Goal: Task Accomplishment & Management: Manage account settings

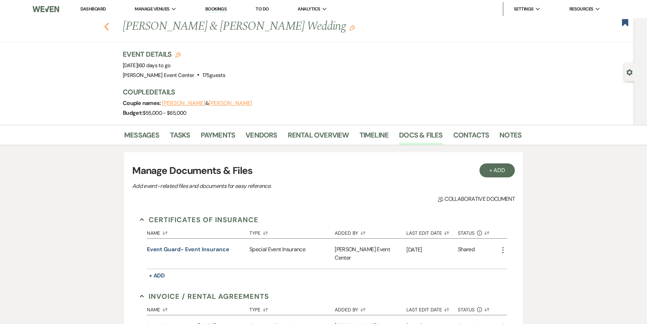
click at [109, 25] on use "button" at bounding box center [106, 27] width 5 height 8
select select "8"
select select "10"
select select "8"
select select "4"
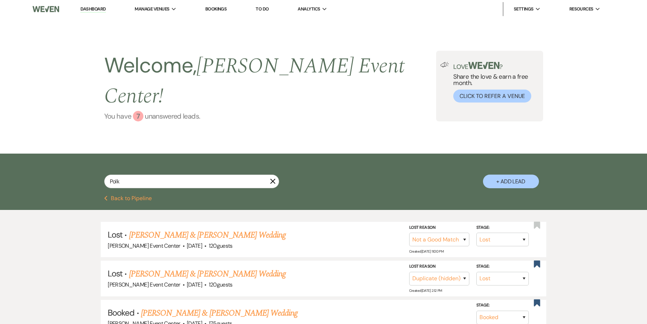
click at [152, 111] on link "You have 7 unanswered lead s ." at bounding box center [270, 116] width 332 height 10
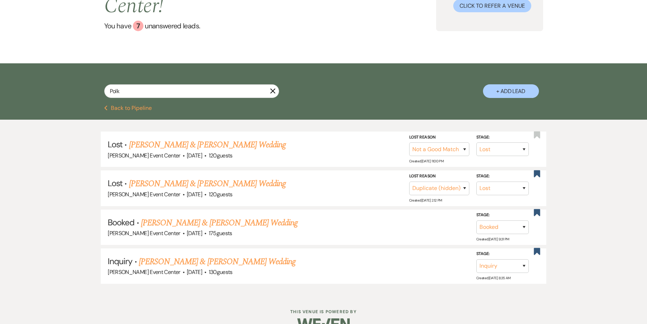
click at [127, 105] on button "Previous Back to Pipeline" at bounding box center [128, 108] width 48 height 6
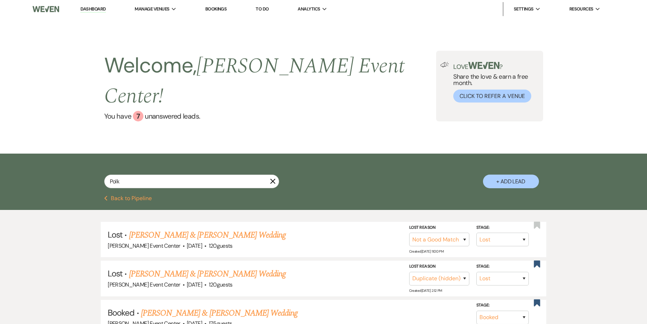
click at [114, 196] on button "Previous Back to Pipeline" at bounding box center [128, 199] width 48 height 6
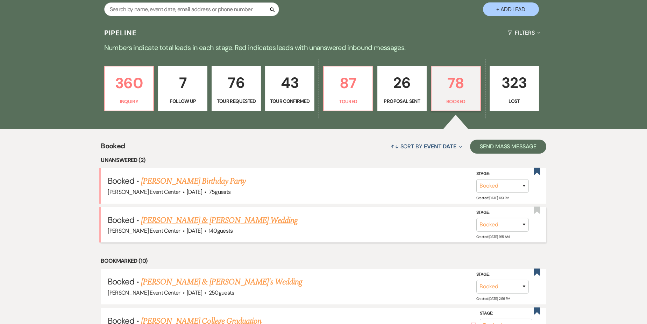
scroll to position [175, 0]
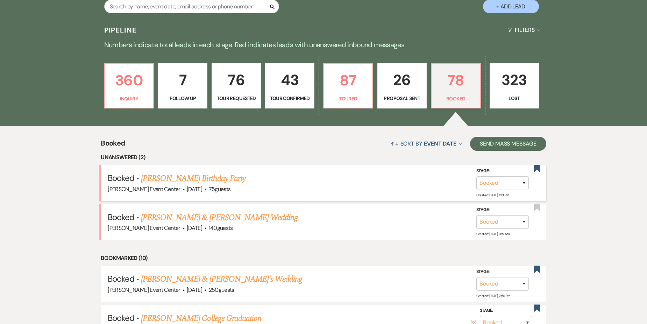
click at [232, 172] on link "[PERSON_NAME] Birthday Party" at bounding box center [193, 178] width 105 height 13
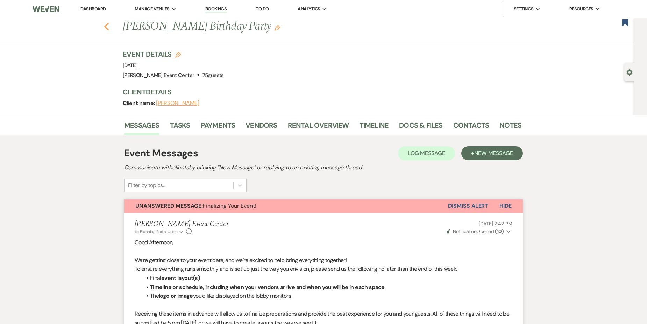
click at [109, 29] on use "button" at bounding box center [106, 27] width 5 height 8
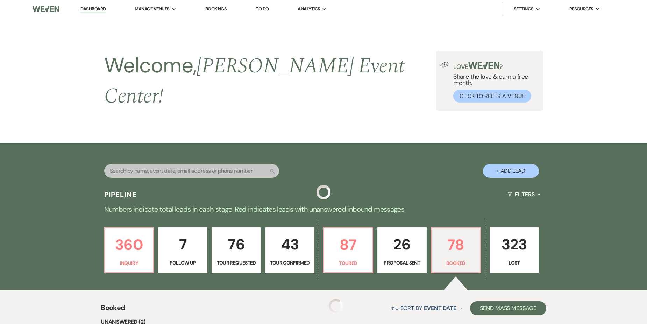
scroll to position [175, 0]
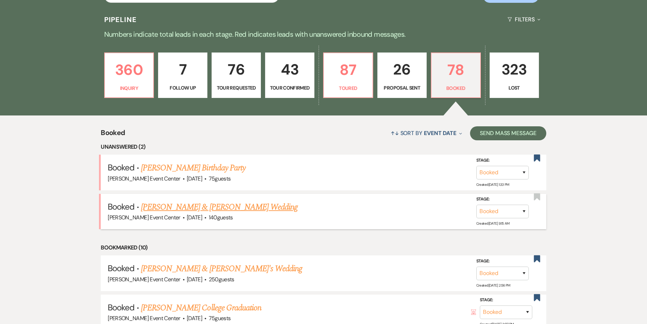
click at [168, 201] on link "[PERSON_NAME] & [PERSON_NAME] Wedding" at bounding box center [219, 207] width 157 height 13
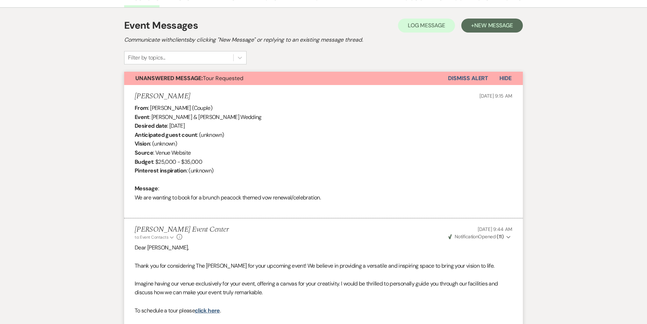
scroll to position [35, 0]
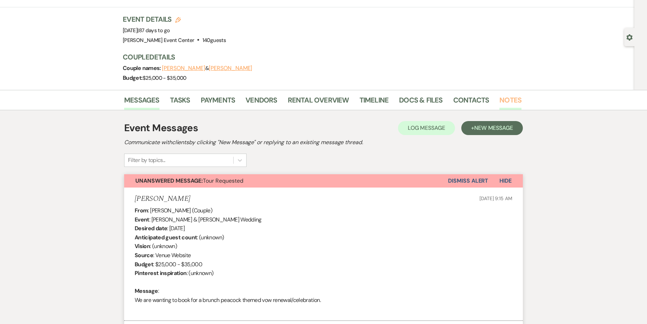
click at [500, 101] on link "Notes" at bounding box center [511, 101] width 22 height 15
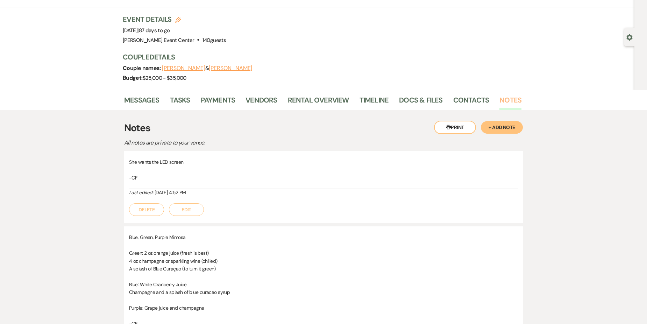
scroll to position [70, 0]
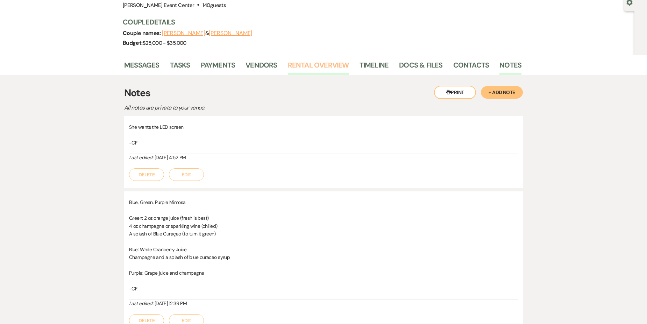
click at [315, 67] on link "Rental Overview" at bounding box center [318, 66] width 61 height 15
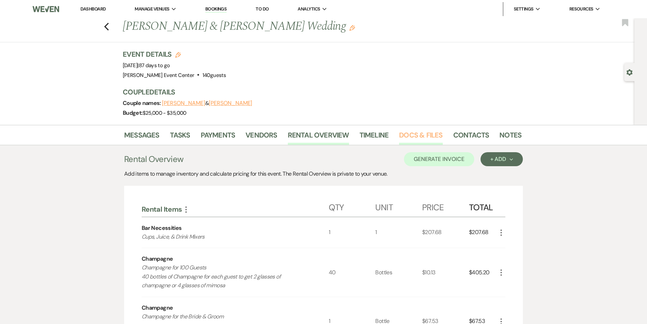
click at [432, 134] on link "Docs & Files" at bounding box center [420, 136] width 43 height 15
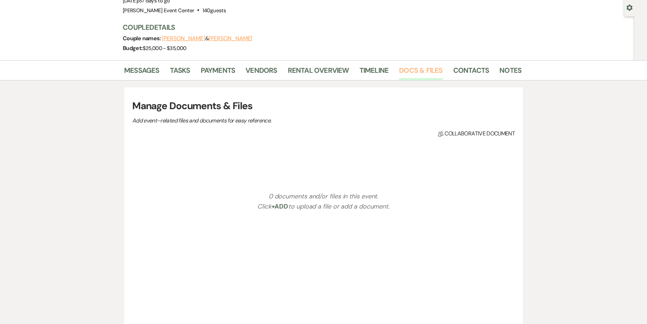
scroll to position [136, 0]
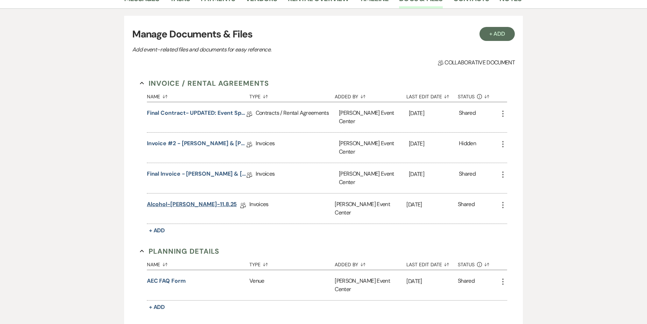
click at [202, 200] on link "Alcohol-[PERSON_NAME]-11.8.25" at bounding box center [192, 205] width 90 height 11
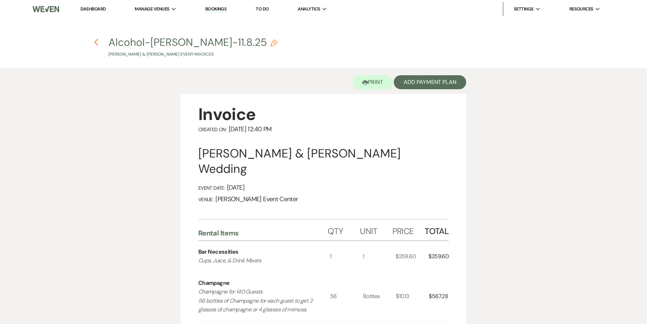
click at [97, 43] on icon "Previous" at bounding box center [96, 42] width 5 height 8
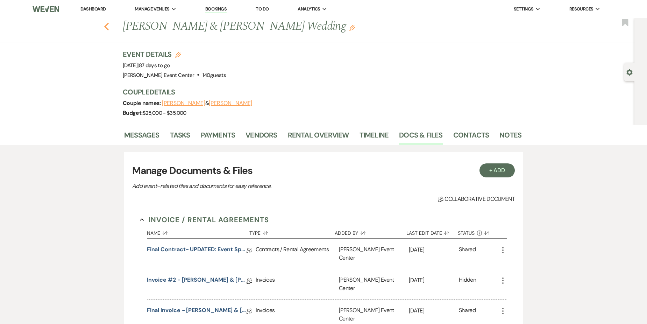
click at [109, 24] on icon "Previous" at bounding box center [106, 26] width 5 height 8
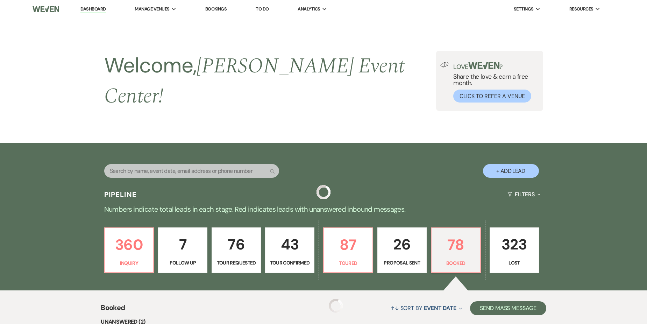
scroll to position [175, 0]
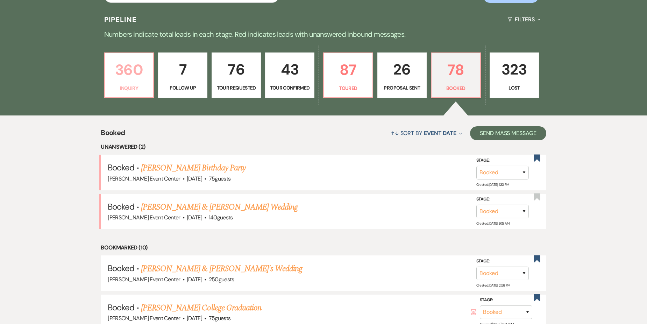
click at [141, 75] on p "360" at bounding box center [129, 69] width 40 height 23
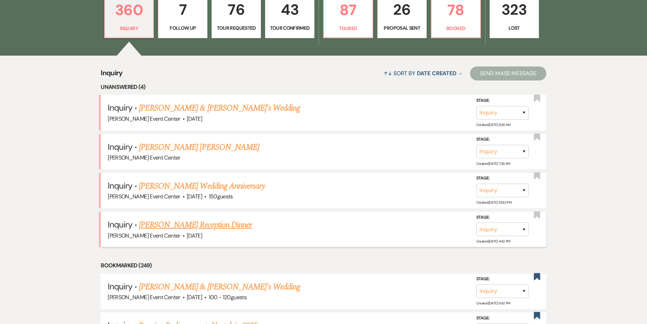
scroll to position [245, 0]
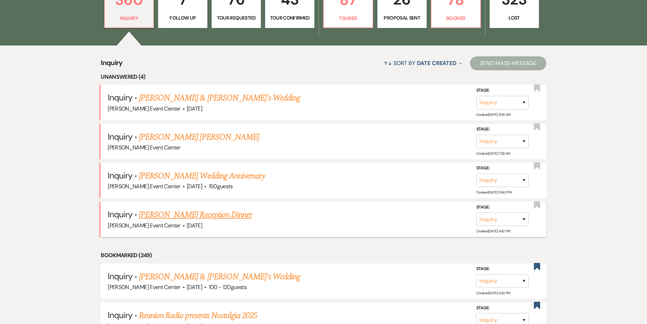
click at [216, 209] on link "[PERSON_NAME] Reception Dinner" at bounding box center [195, 215] width 113 height 13
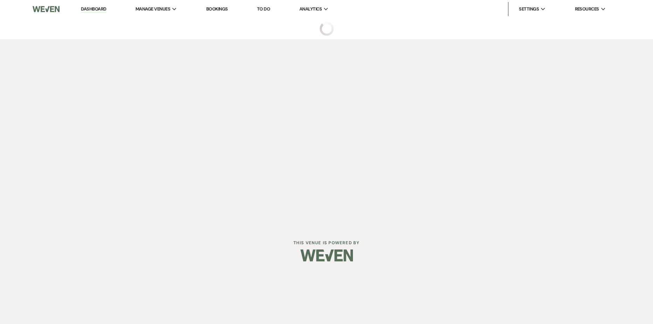
select select "5"
select select "13"
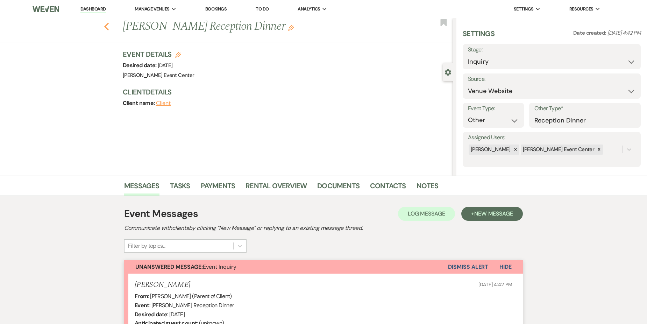
click at [109, 25] on use "button" at bounding box center [106, 27] width 5 height 8
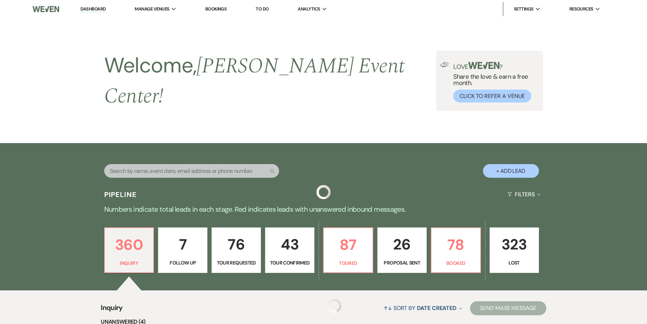
scroll to position [245, 0]
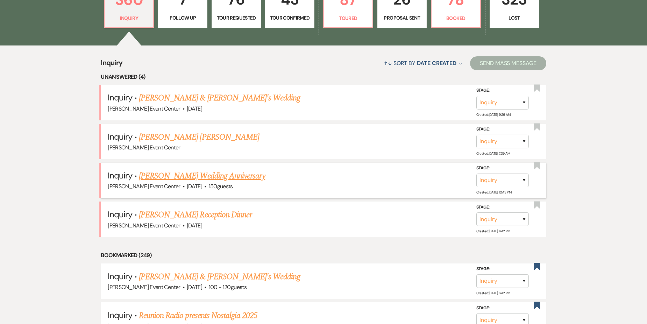
click at [188, 172] on link "[PERSON_NAME] Wedding Anniversary" at bounding box center [202, 176] width 126 height 13
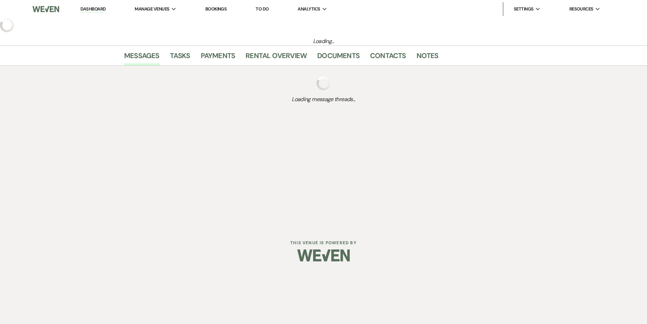
select select "5"
select select "13"
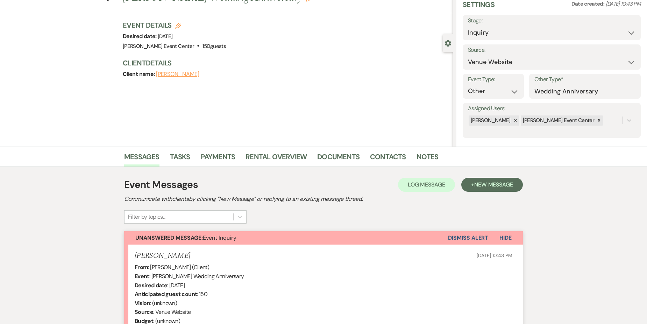
scroll to position [18, 0]
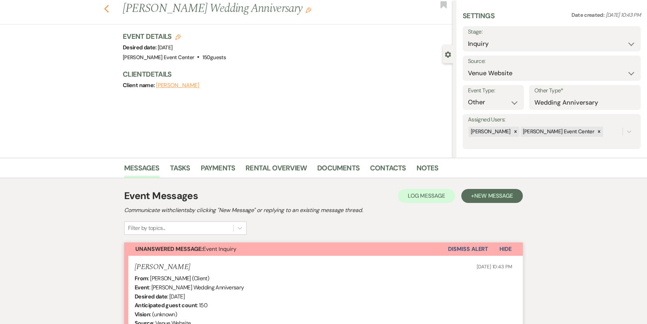
click at [109, 9] on icon "Previous" at bounding box center [106, 9] width 5 height 8
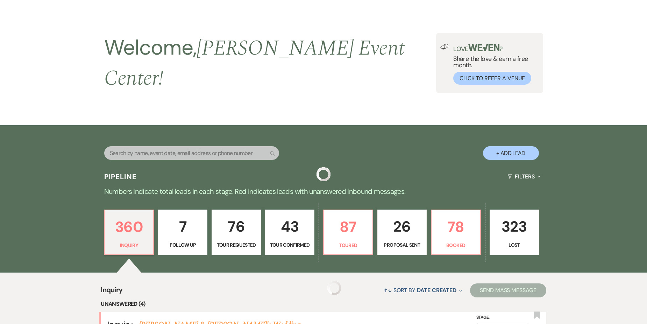
scroll to position [245, 0]
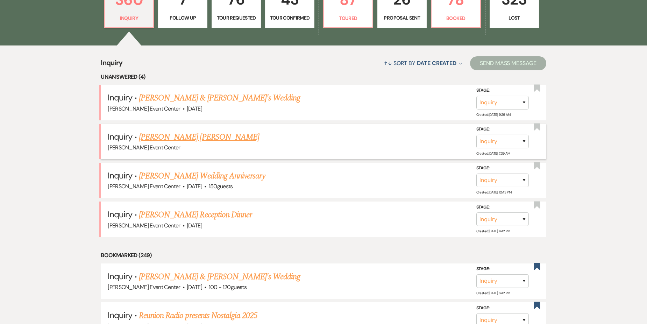
click at [209, 132] on link "[PERSON_NAME] [PERSON_NAME]" at bounding box center [199, 137] width 120 height 13
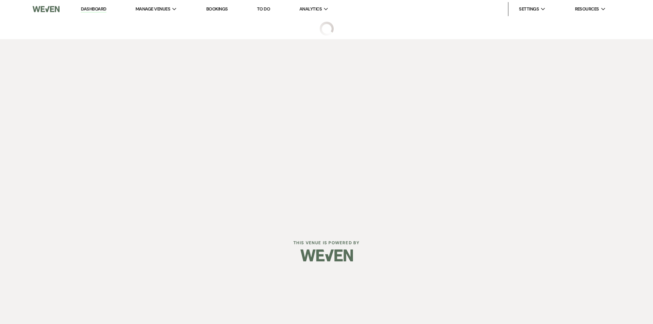
select select "5"
select select "13"
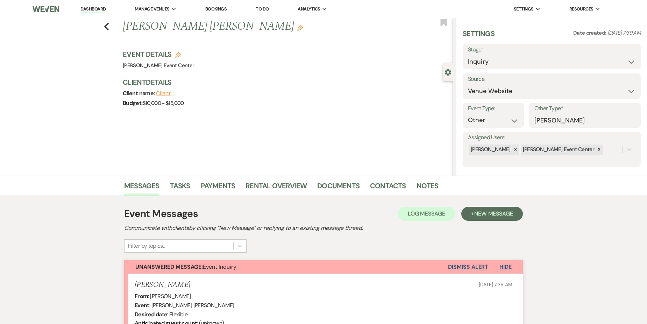
click at [113, 28] on div "Previous [PERSON_NAME] [PERSON_NAME] Edit Bookmark" at bounding box center [225, 30] width 457 height 24
click at [109, 29] on use "button" at bounding box center [106, 27] width 5 height 8
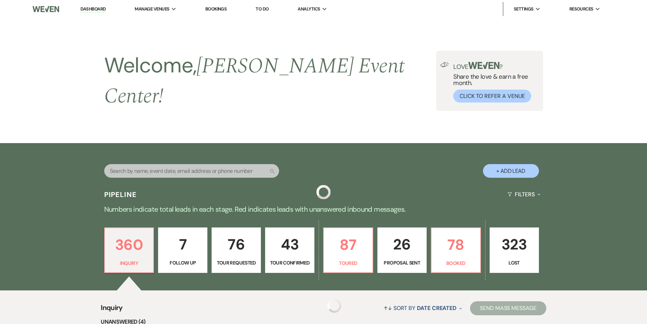
scroll to position [245, 0]
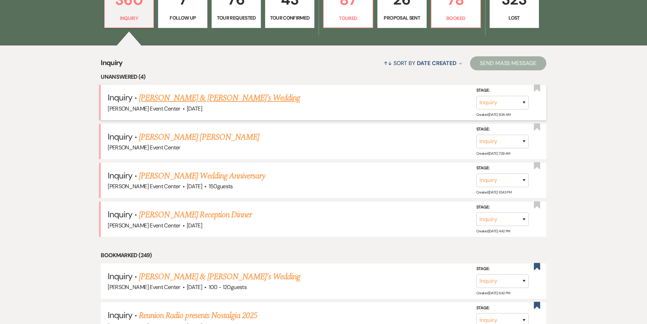
click at [181, 92] on link "[PERSON_NAME] & [PERSON_NAME]'s Wedding" at bounding box center [220, 98] width 162 height 13
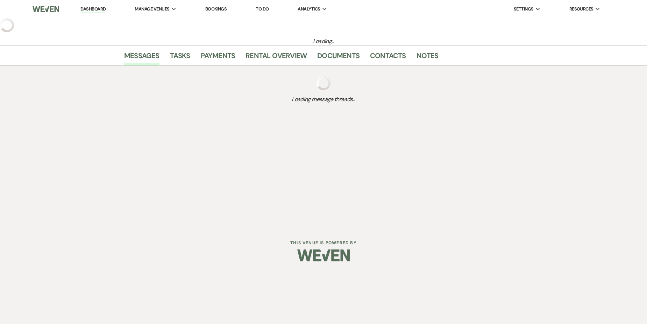
select select "5"
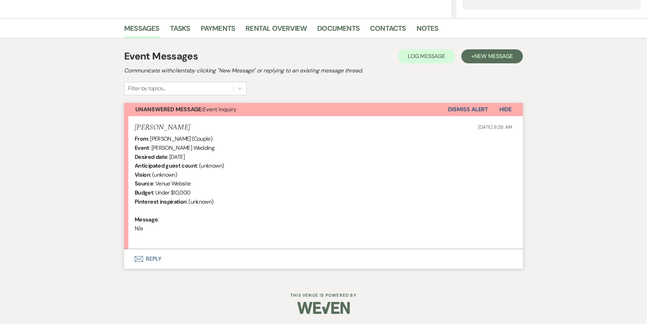
scroll to position [158, 0]
click at [149, 262] on button "Envelope Reply" at bounding box center [323, 259] width 399 height 20
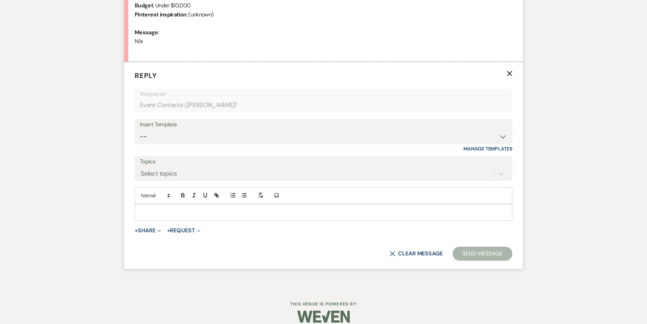
scroll to position [349, 0]
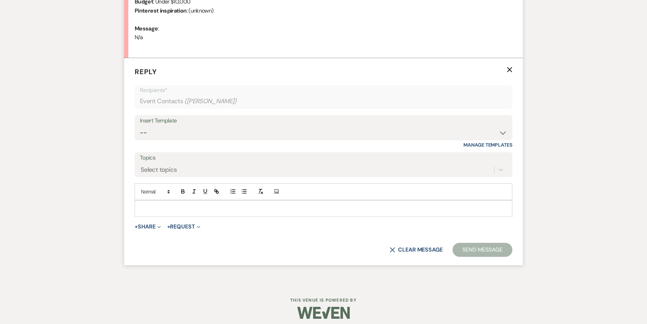
click at [178, 124] on div "Insert Template" at bounding box center [323, 121] width 367 height 10
click at [179, 133] on select "-- Weven Planning Portal Introduction (Booked Events) Initial Inquiry Response …" at bounding box center [323, 133] width 367 height 14
click at [140, 126] on select "-- Weven Planning Portal Introduction (Booked Events) Initial Inquiry Response …" at bounding box center [323, 133] width 367 height 14
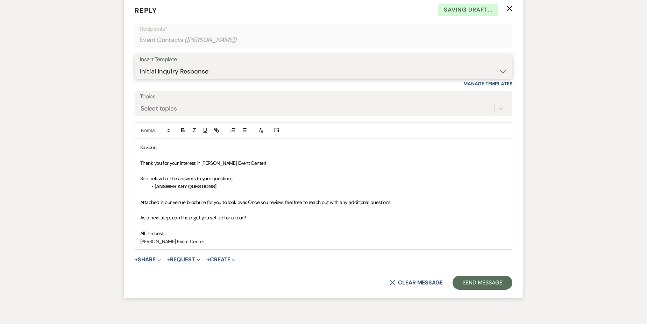
scroll to position [419, 0]
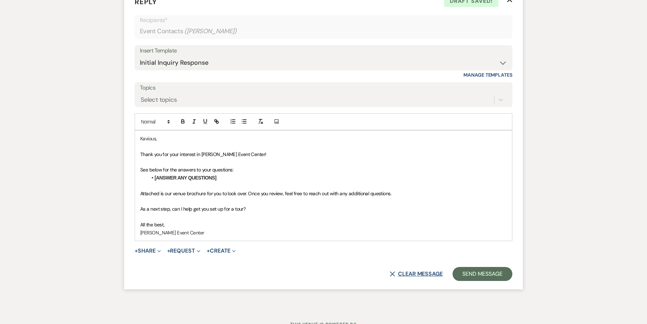
click at [424, 273] on button "X Clear message" at bounding box center [416, 274] width 53 height 6
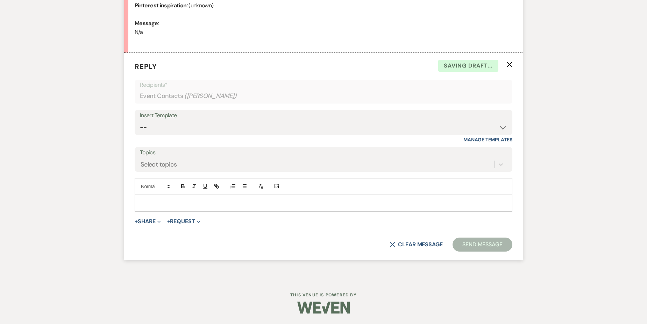
scroll to position [354, 0]
click at [267, 129] on select "-- Weven Planning Portal Introduction (Booked Events) Initial Inquiry Response …" at bounding box center [323, 128] width 367 height 14
select select "2976"
click at [140, 121] on select "-- Weven Planning Portal Introduction (Booked Events) Initial Inquiry Response …" at bounding box center [323, 128] width 367 height 14
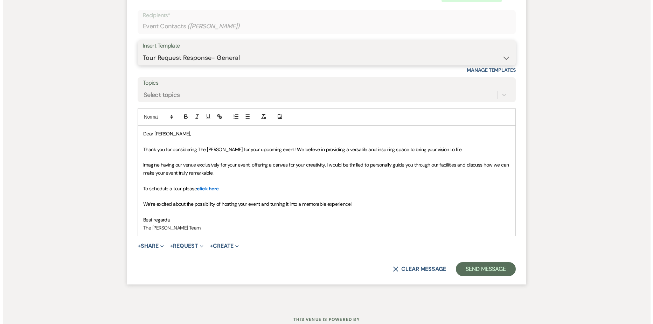
scroll to position [424, 0]
click at [149, 244] on button "+ Share Expand" at bounding box center [148, 246] width 26 height 6
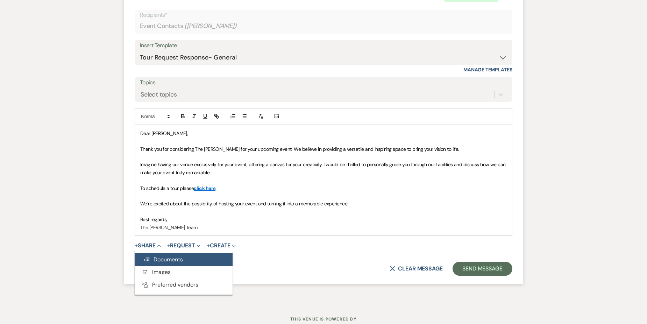
click at [178, 258] on span "Doc Upload Documents" at bounding box center [163, 259] width 40 height 7
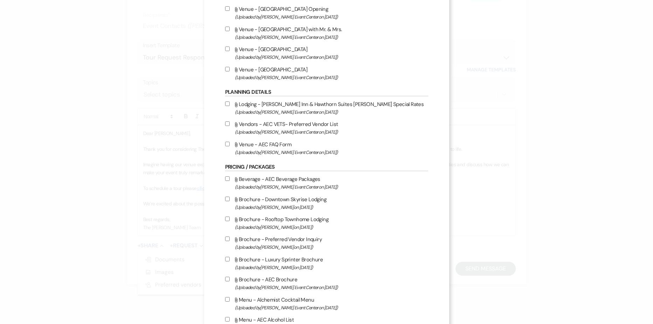
scroll to position [980, 0]
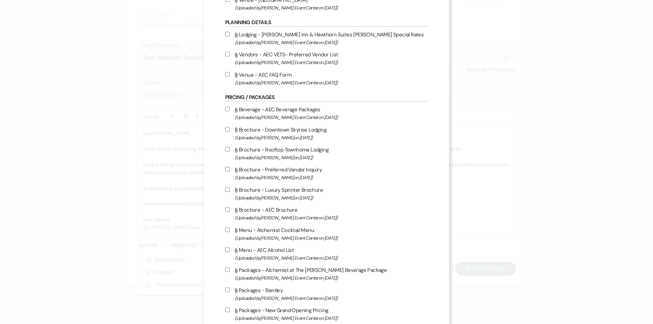
click at [227, 111] on label "Attach File Beverage - AEC Beverage Packages (Uploaded by [PERSON_NAME] Event C…" at bounding box center [326, 113] width 203 height 16
click at [227, 111] on input "Attach File Beverage - AEC Beverage Packages (Uploaded by [PERSON_NAME] Event C…" at bounding box center [227, 109] width 5 height 5
click at [225, 107] on input "Attach File Beverage - AEC Beverage Packages (Uploaded by [PERSON_NAME] Event C…" at bounding box center [227, 109] width 5 height 5
checkbox input "false"
click at [225, 210] on input "Attach File Brochure - AEC Brochure (Uploaded by [PERSON_NAME] Event Center on …" at bounding box center [227, 209] width 5 height 5
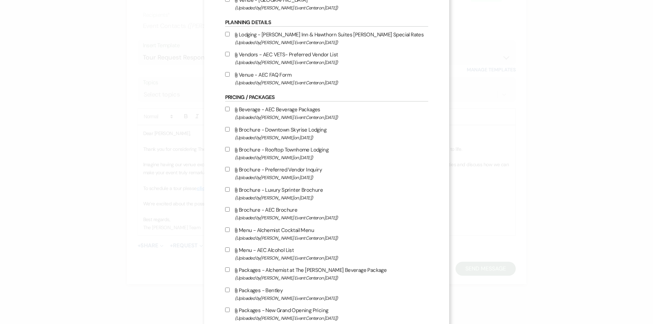
checkbox input "true"
click at [225, 232] on label "Attach File Menu - Alchemist Cocktail Menu (Uploaded by [PERSON_NAME] Event Cen…" at bounding box center [326, 234] width 203 height 16
click at [225, 232] on input "Attach File Menu - Alchemist Cocktail Menu (Uploaded by [PERSON_NAME] Event Cen…" at bounding box center [227, 229] width 5 height 5
checkbox input "true"
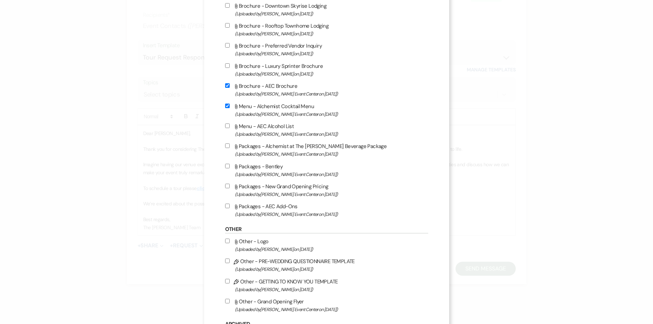
scroll to position [1120, 0]
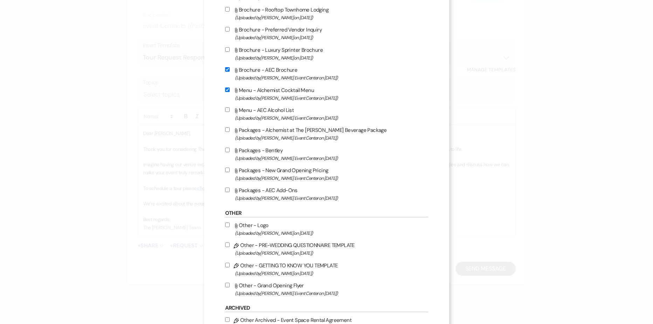
click at [225, 170] on input "Attach File Packages - New Grand Opening Pricing (Uploaded by [PERSON_NAME] Eve…" at bounding box center [227, 170] width 5 height 5
checkbox input "true"
click at [225, 191] on input "Attach File Packages - AEC Add-Ons (Uploaded by [PERSON_NAME] Event Center on […" at bounding box center [227, 190] width 5 height 5
checkbox input "true"
click at [225, 88] on input "Attach File Menu - Alchemist Cocktail Menu (Uploaded by [PERSON_NAME] Event Cen…" at bounding box center [227, 89] width 5 height 5
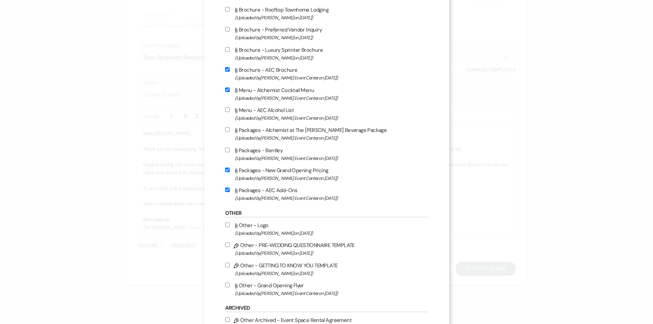
checkbox input "false"
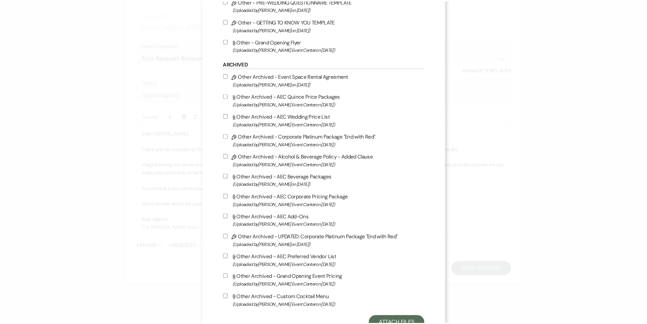
scroll to position [1391, 0]
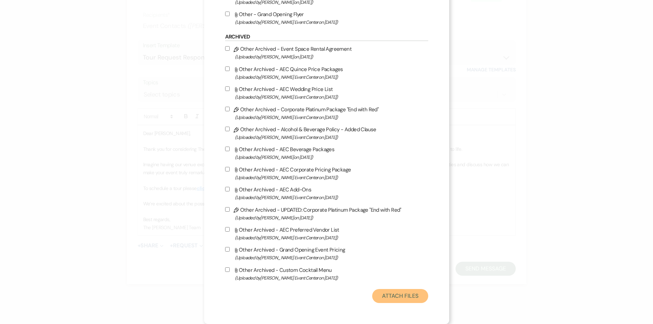
click at [406, 295] on button "Attach Files" at bounding box center [400, 296] width 56 height 14
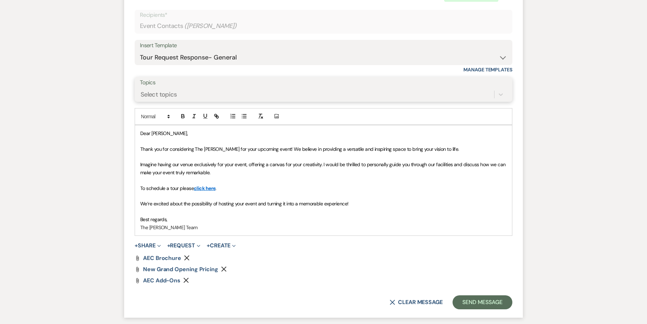
click at [206, 90] on div "Select topics" at bounding box center [317, 94] width 355 height 12
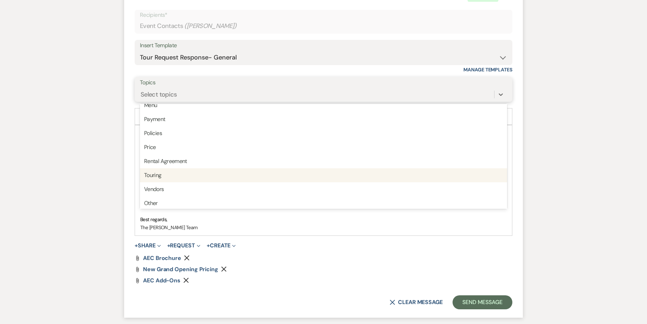
scroll to position [178, 0]
click at [179, 176] on div "Touring" at bounding box center [323, 173] width 367 height 14
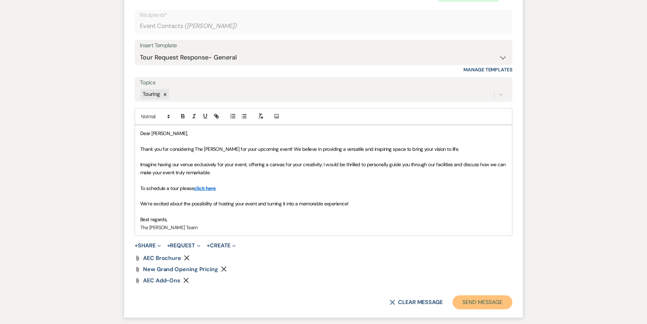
click at [481, 302] on button "Send Message" at bounding box center [483, 302] width 60 height 14
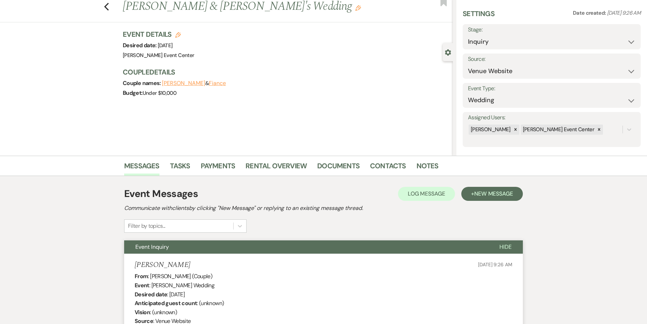
scroll to position [0, 0]
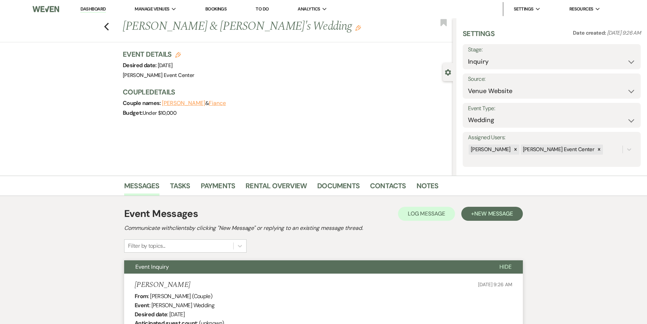
click at [112, 26] on div "Previous [PERSON_NAME] & [PERSON_NAME]'s Wedding Edit Bookmark" at bounding box center [225, 30] width 457 height 24
click at [109, 26] on icon "Previous" at bounding box center [106, 26] width 5 height 8
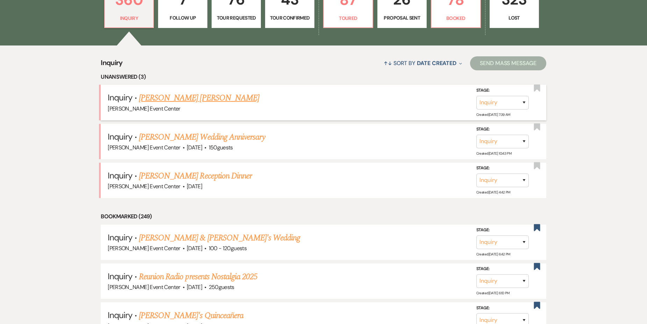
scroll to position [105, 0]
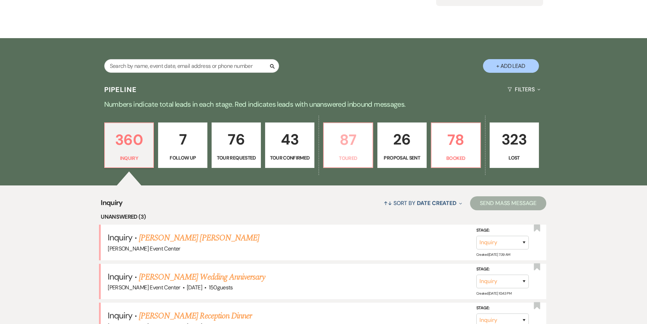
click at [352, 138] on p "87" at bounding box center [348, 139] width 40 height 23
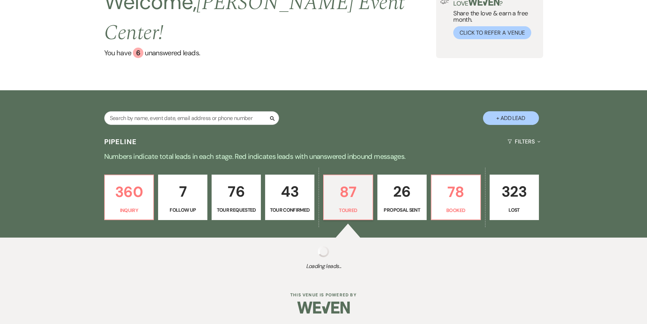
select select "5"
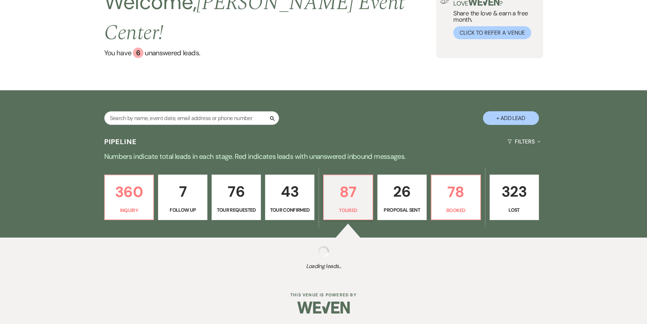
select select "5"
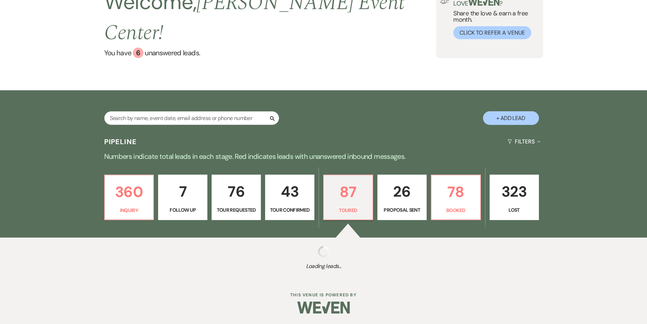
select select "5"
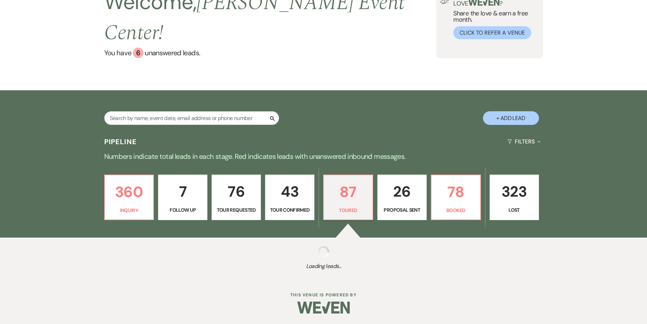
select select "5"
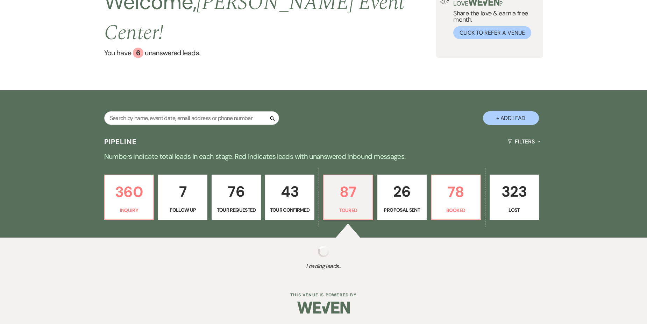
select select "5"
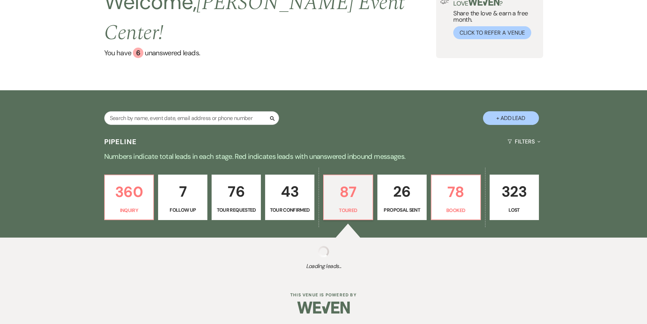
select select "5"
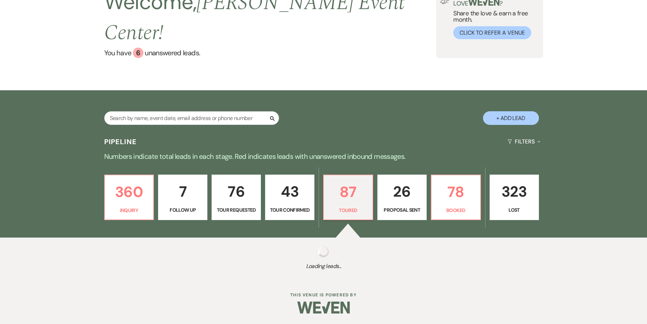
select select "5"
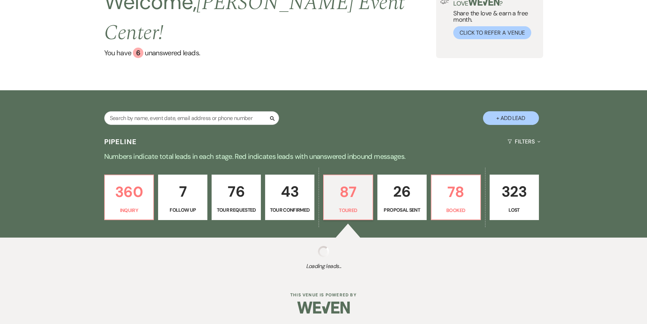
select select "5"
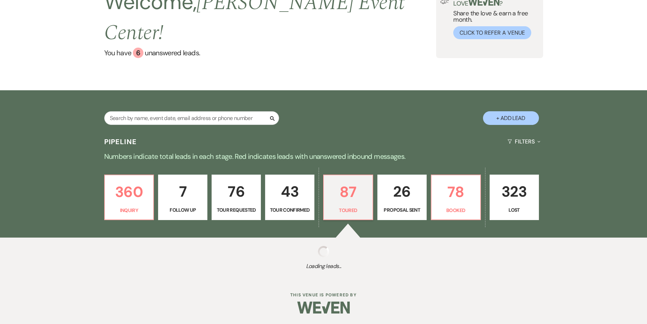
select select "5"
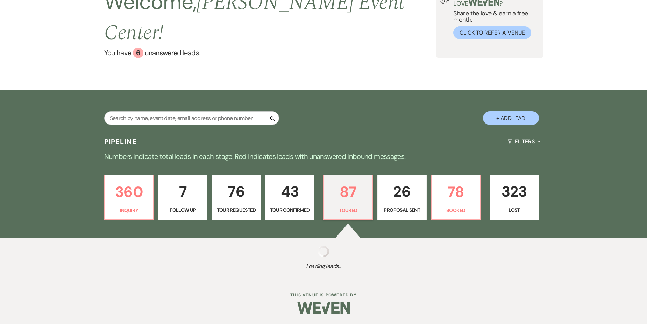
select select "5"
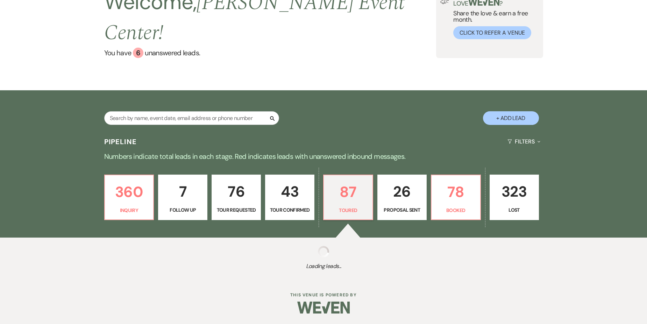
select select "5"
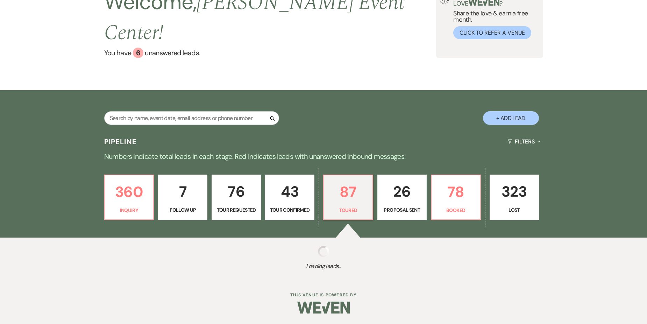
select select "5"
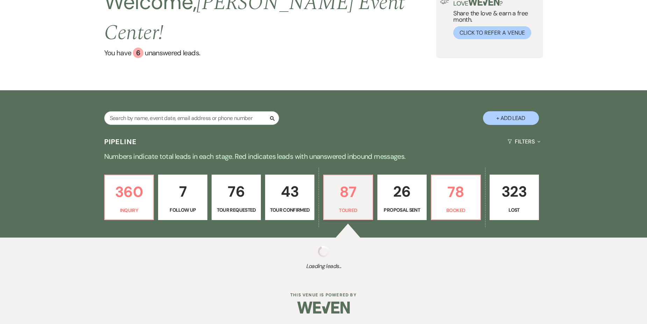
select select "5"
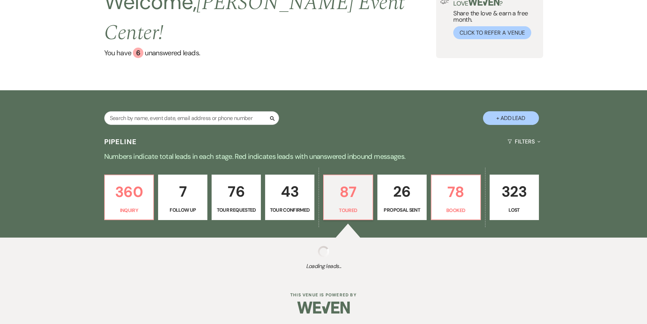
select select "5"
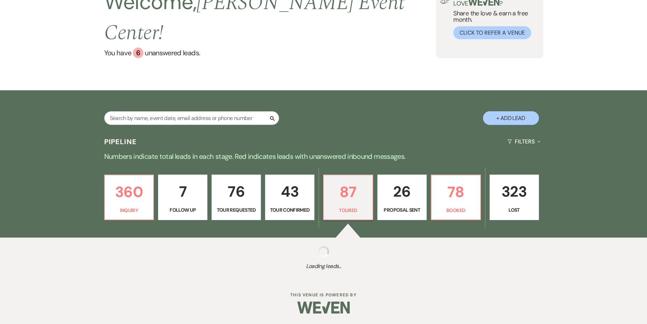
select select "5"
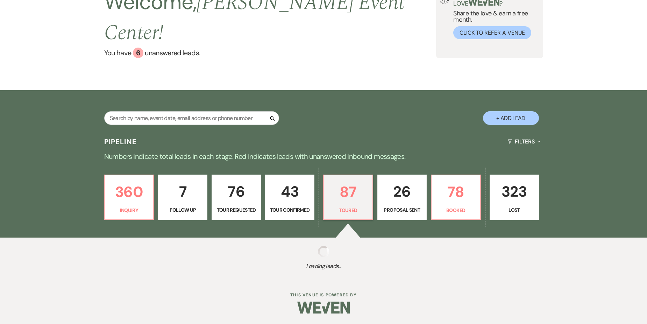
select select "5"
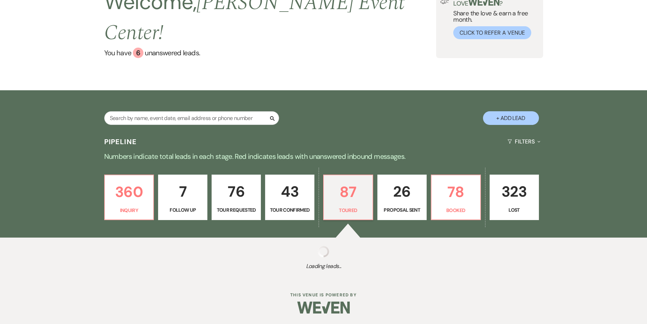
select select "5"
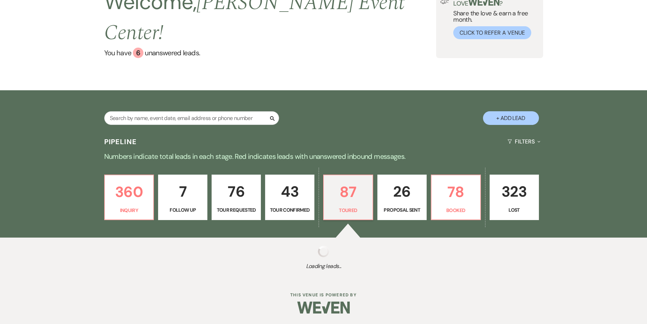
select select "5"
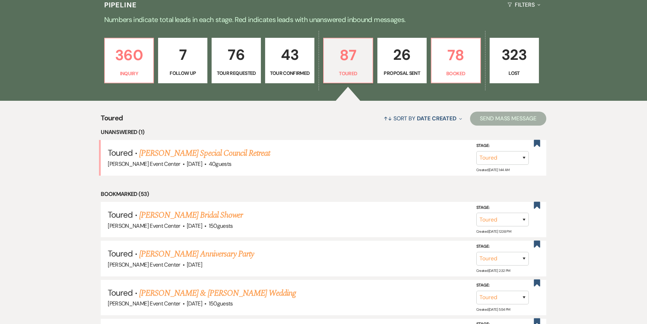
scroll to position [210, 0]
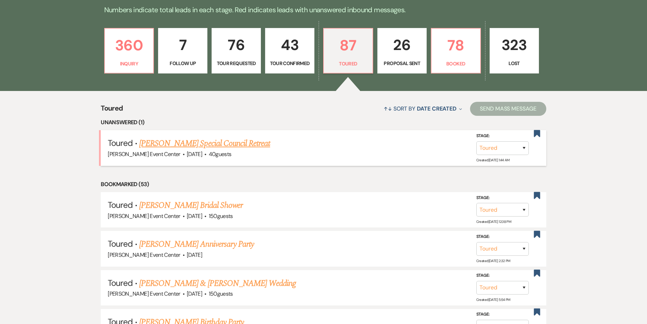
click at [244, 137] on link "[PERSON_NAME] Special Council Retreat" at bounding box center [204, 143] width 131 height 13
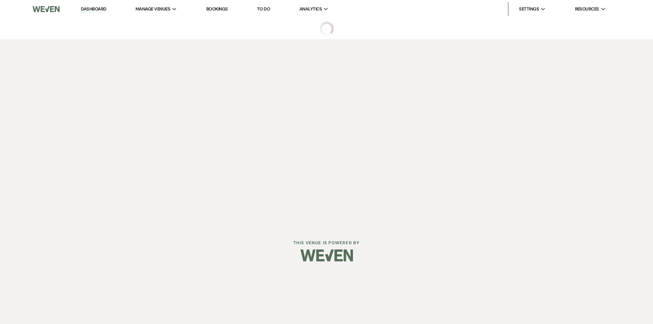
select select "5"
select select "13"
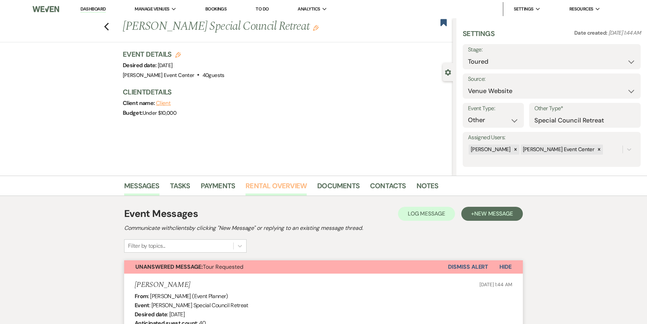
click at [292, 186] on link "Rental Overview" at bounding box center [276, 187] width 61 height 15
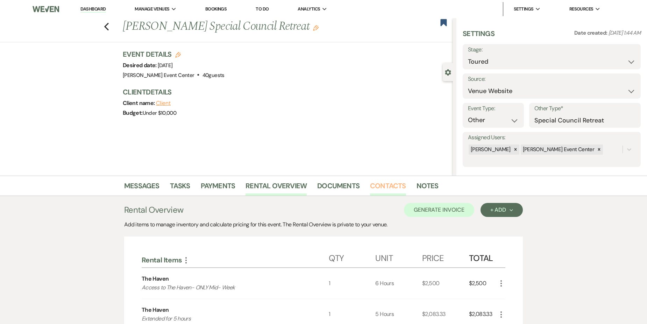
click at [378, 187] on link "Contacts" at bounding box center [388, 187] width 36 height 15
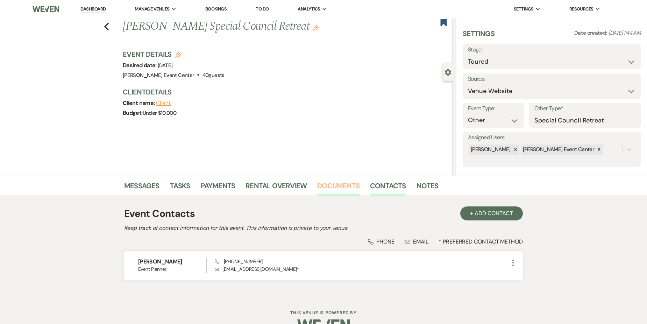
click at [354, 181] on link "Documents" at bounding box center [338, 187] width 42 height 15
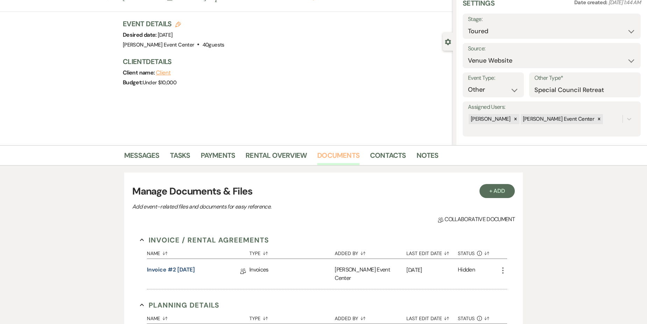
scroll to position [105, 0]
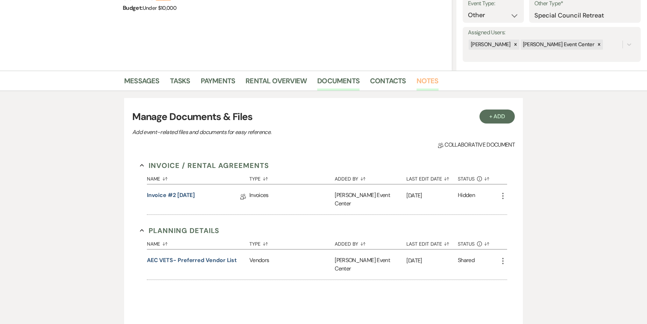
click at [430, 77] on link "Notes" at bounding box center [428, 82] width 22 height 15
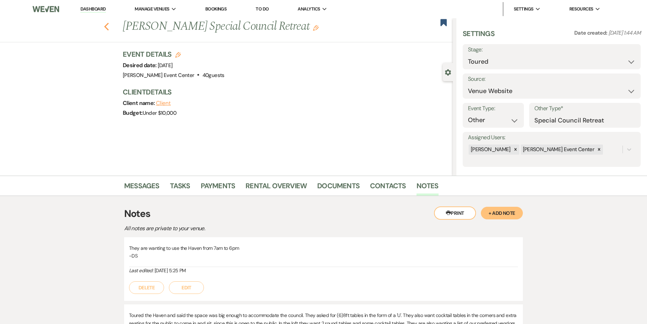
click at [108, 23] on icon "Previous" at bounding box center [106, 26] width 5 height 8
select select "5"
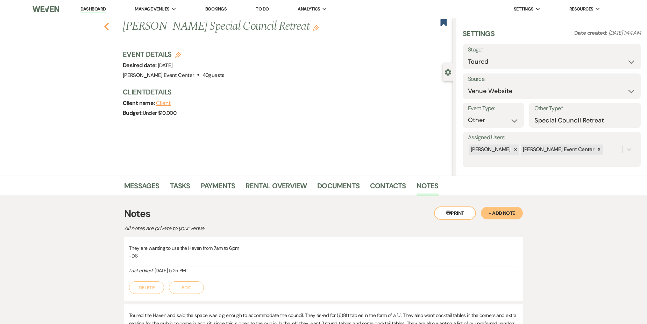
select select "5"
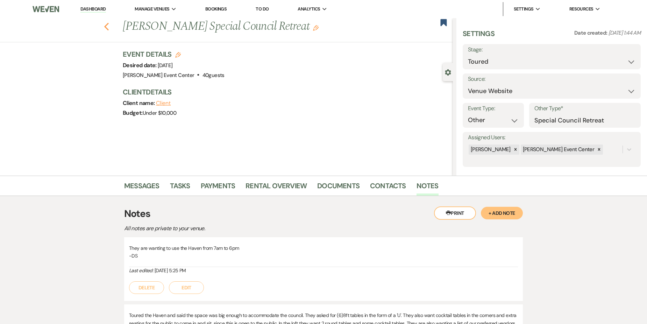
select select "5"
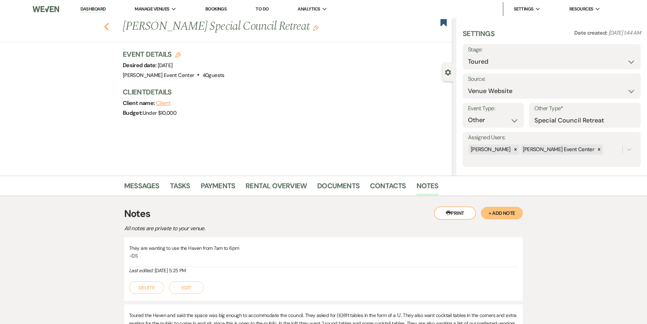
select select "5"
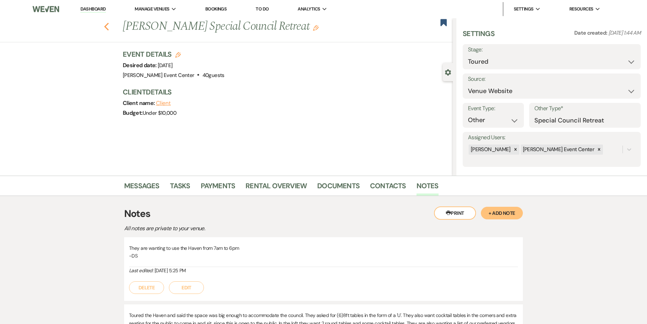
select select "5"
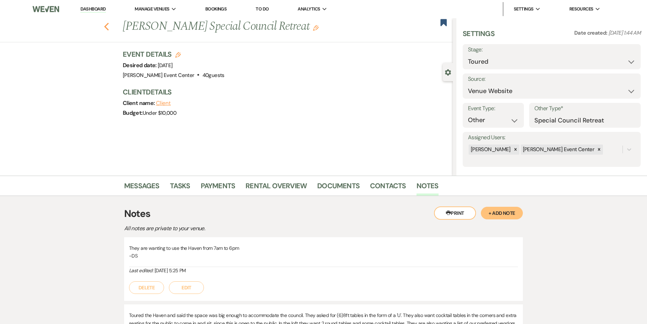
select select "5"
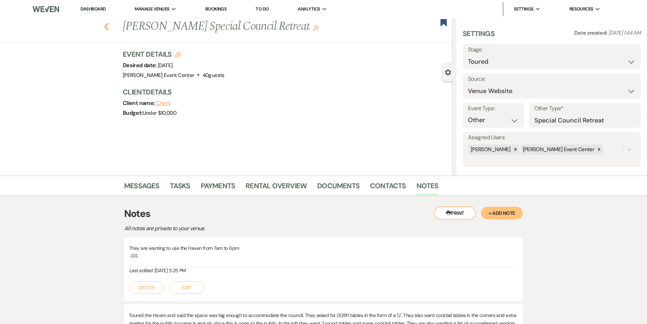
select select "5"
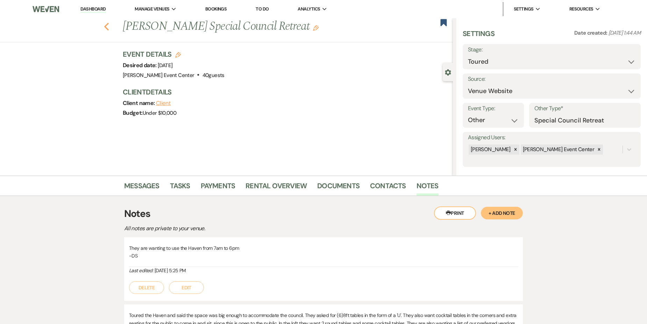
select select "5"
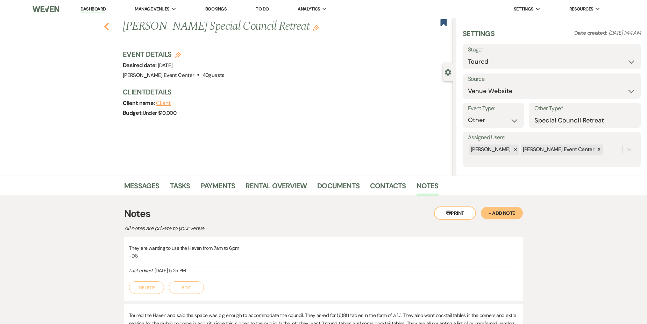
select select "5"
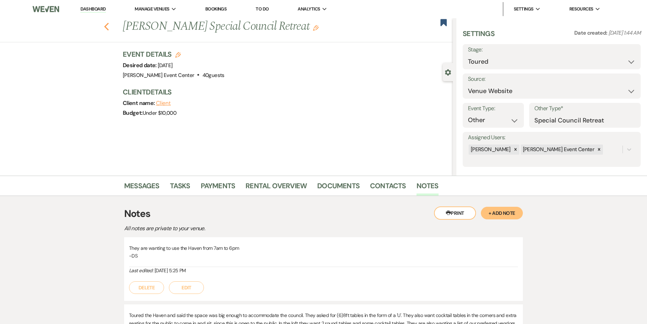
select select "5"
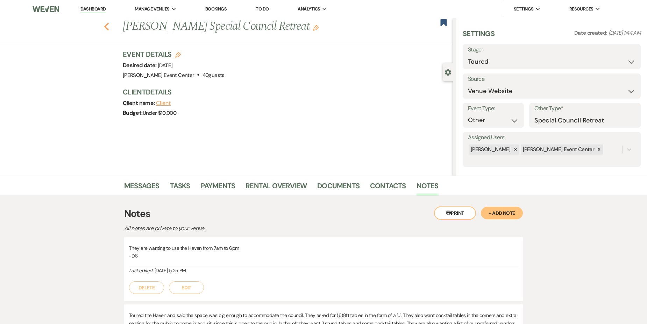
select select "5"
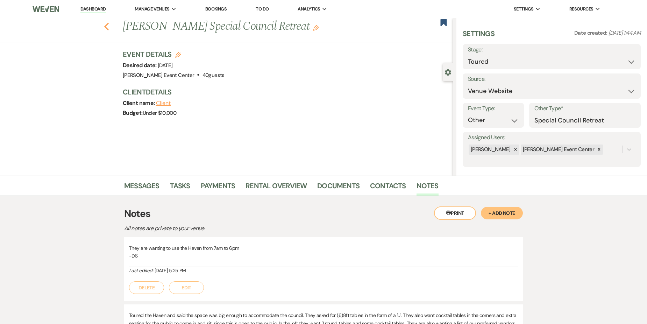
select select "5"
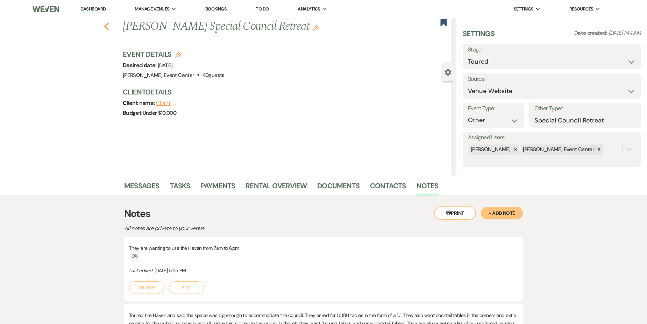
select select "5"
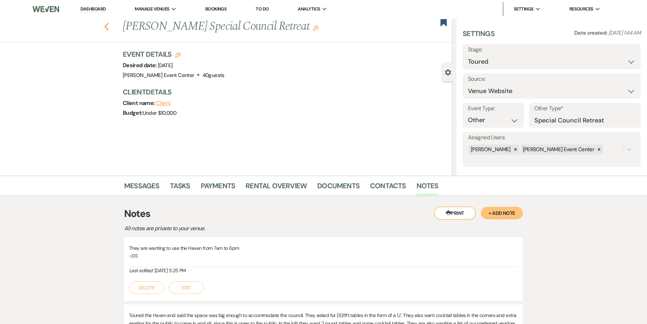
select select "5"
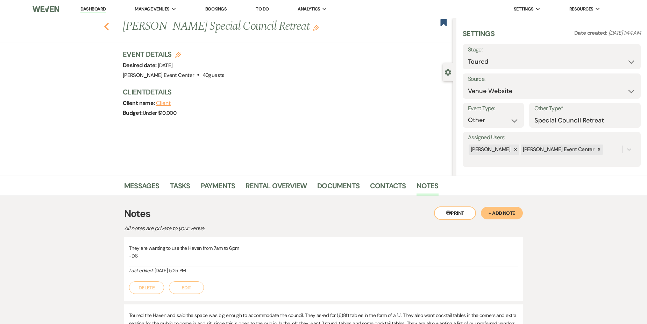
select select "5"
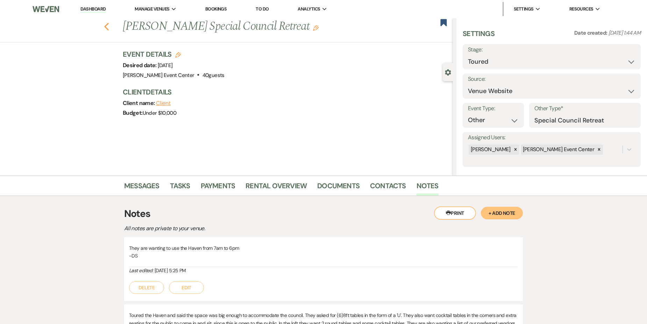
select select "5"
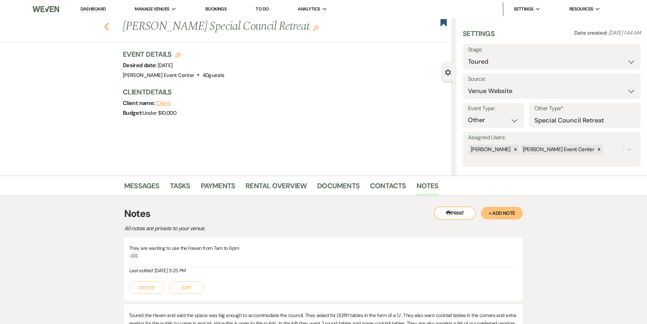
select select "5"
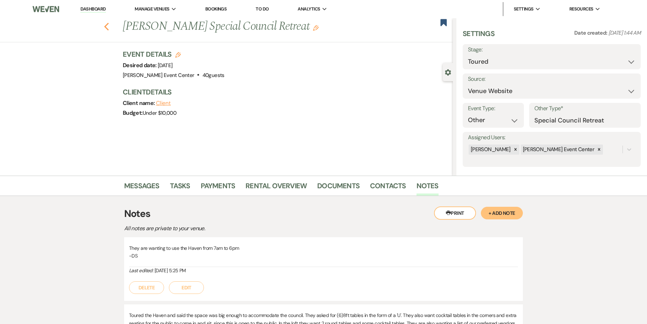
select select "5"
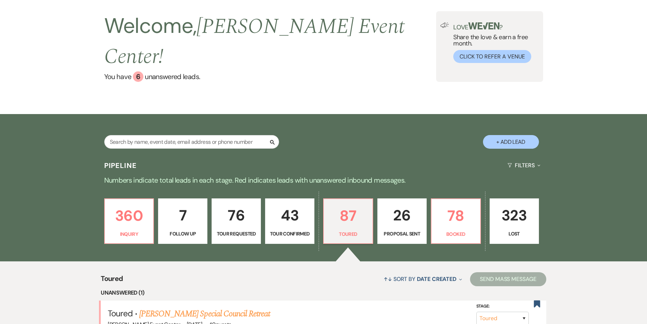
scroll to position [35, 0]
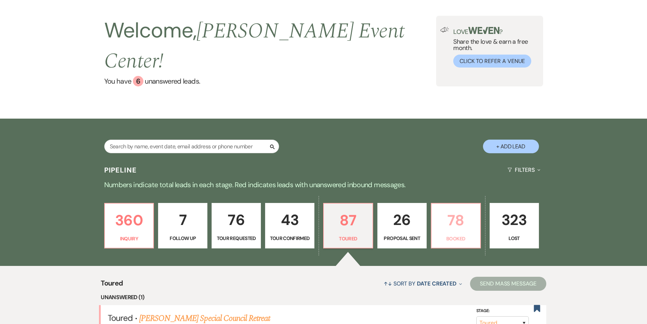
click at [461, 209] on p "78" at bounding box center [456, 220] width 40 height 23
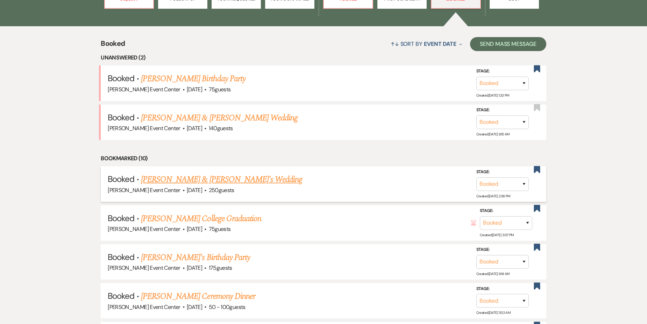
scroll to position [280, 0]
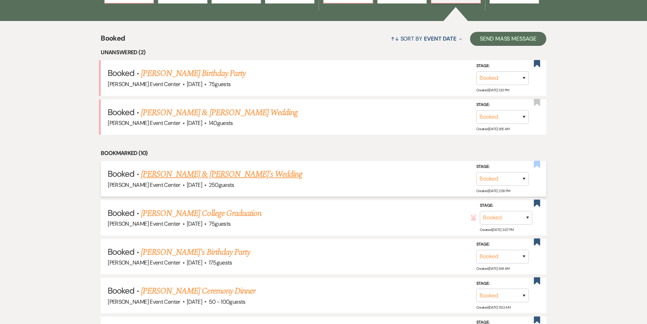
click at [539, 161] on use "button" at bounding box center [537, 164] width 6 height 7
click at [535, 161] on use "button" at bounding box center [537, 164] width 6 height 7
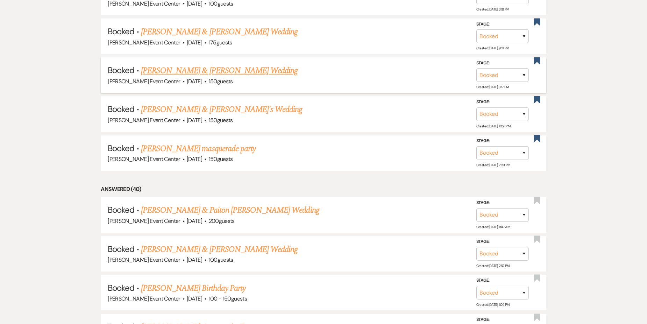
scroll to position [595, 0]
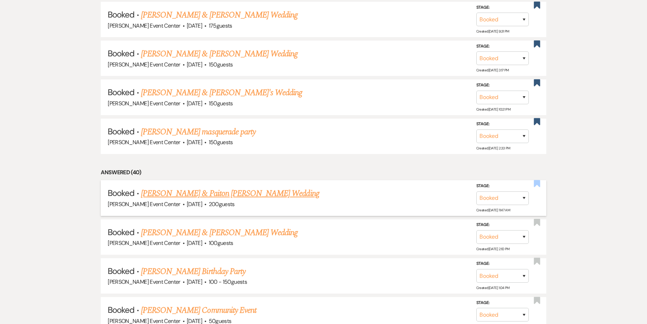
click at [539, 180] on use "button" at bounding box center [537, 183] width 6 height 7
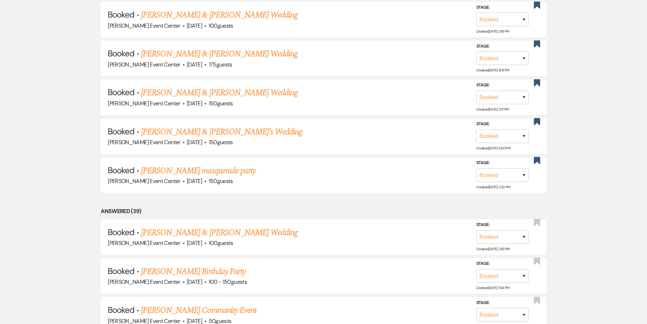
scroll to position [634, 0]
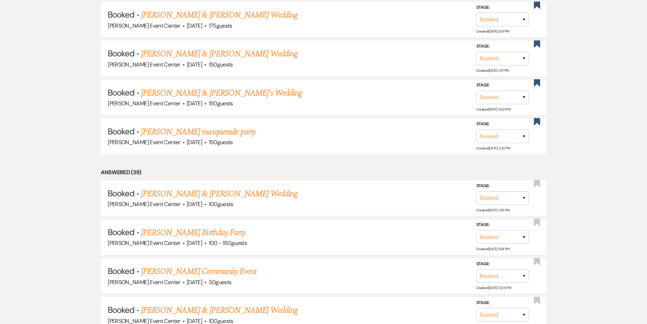
click at [539, 180] on use "button" at bounding box center [537, 183] width 6 height 7
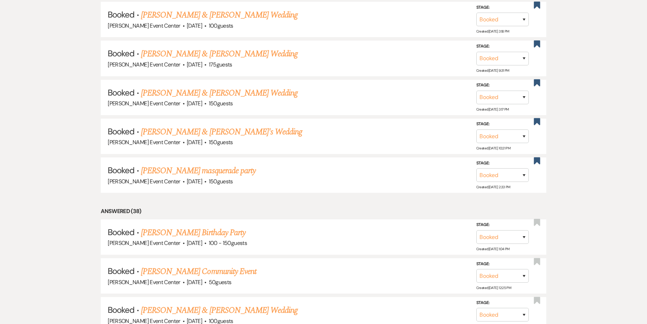
scroll to position [673, 0]
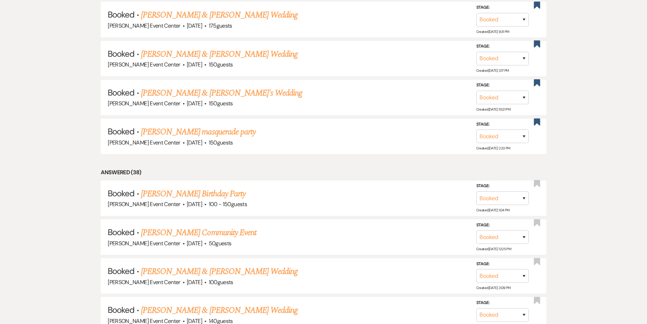
click at [539, 180] on use "button" at bounding box center [537, 183] width 6 height 7
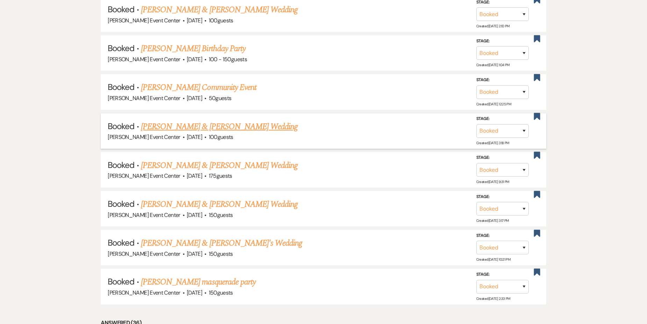
scroll to position [611, 0]
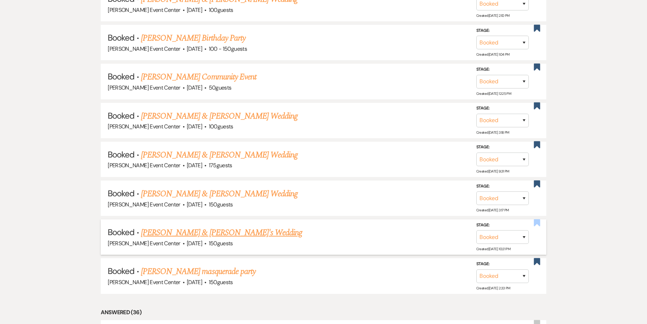
click at [538, 219] on use "button" at bounding box center [537, 222] width 6 height 7
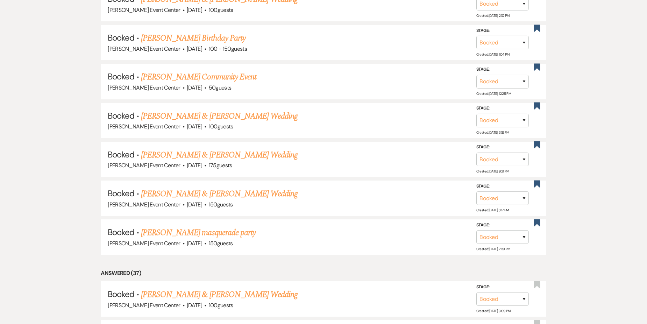
click at [538, 219] on use "button" at bounding box center [537, 222] width 6 height 7
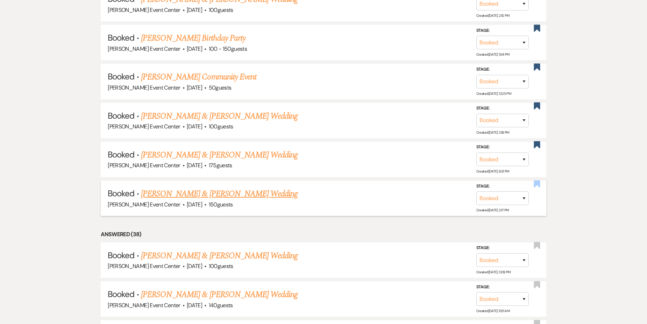
click at [538, 180] on use "button" at bounding box center [537, 183] width 6 height 7
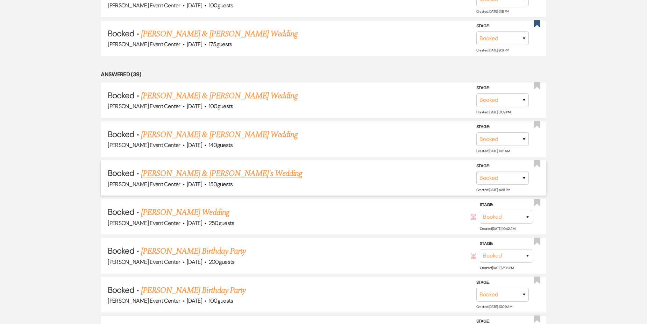
scroll to position [716, 0]
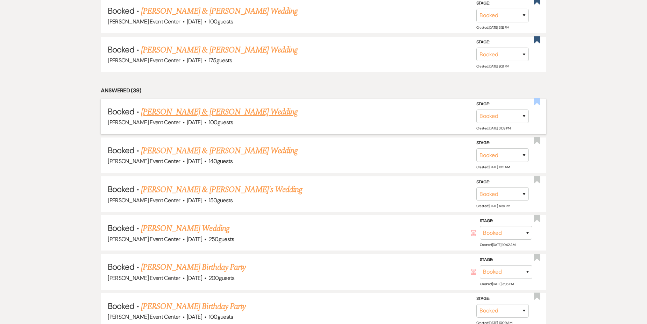
click at [537, 98] on use "button" at bounding box center [537, 101] width 6 height 7
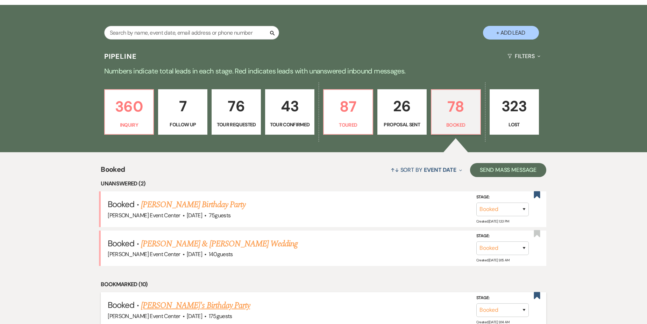
scroll to position [147, 0]
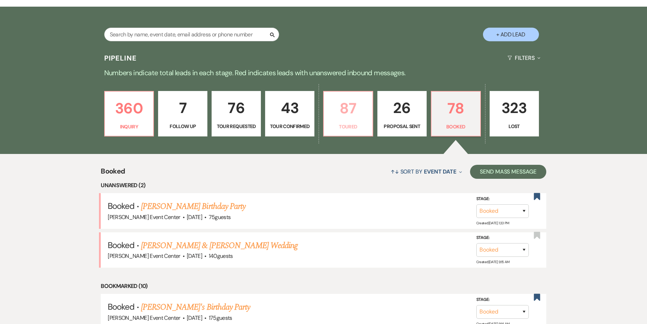
click at [357, 98] on p "87" at bounding box center [348, 108] width 40 height 23
select select "5"
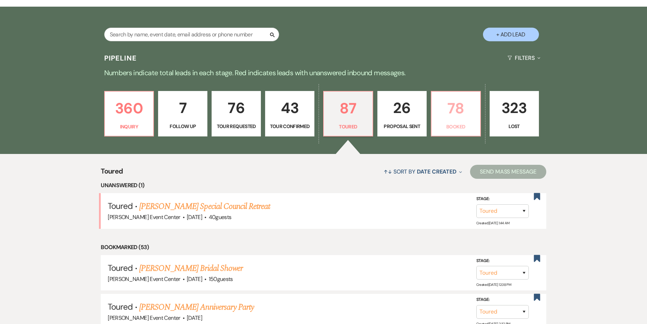
click at [472, 97] on p "78" at bounding box center [456, 108] width 40 height 23
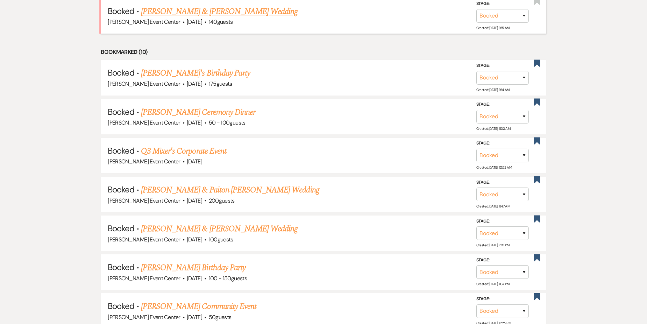
scroll to position [392, 0]
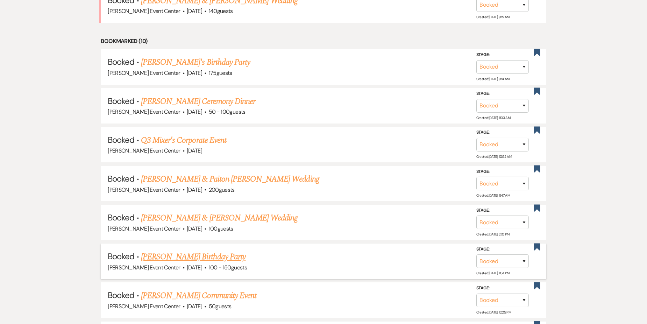
click at [226, 251] on link "[PERSON_NAME] Birthday Party" at bounding box center [193, 257] width 105 height 13
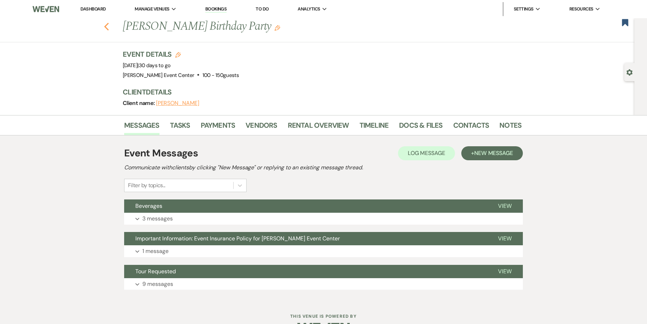
click at [109, 25] on use "button" at bounding box center [106, 27] width 5 height 8
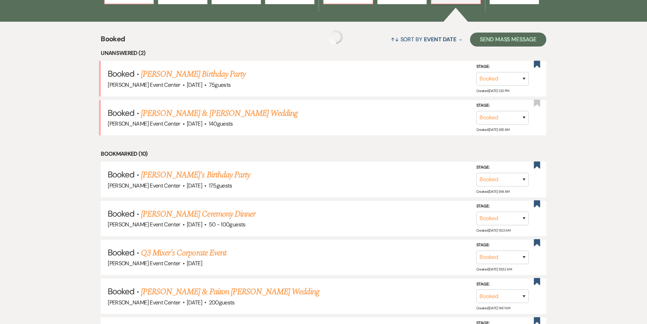
scroll to position [147, 0]
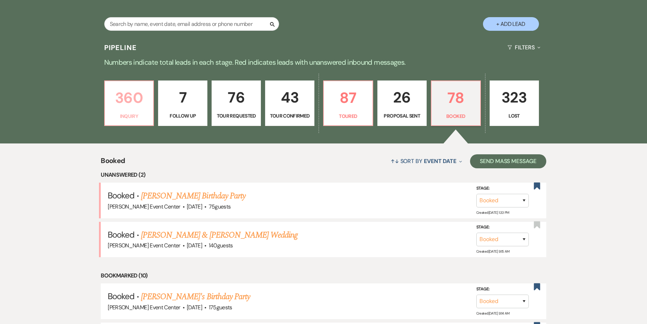
click at [140, 95] on p "360" at bounding box center [129, 97] width 40 height 23
click at [188, 17] on input "text" at bounding box center [191, 24] width 175 height 14
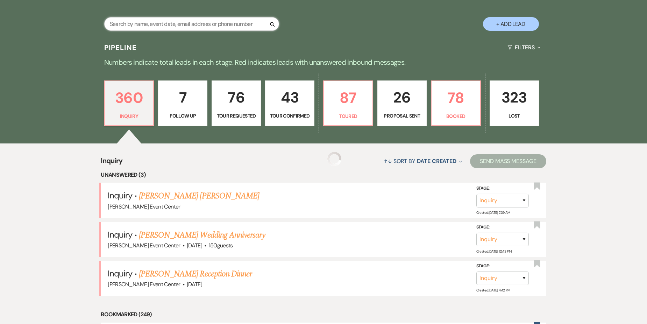
click at [188, 17] on input "text" at bounding box center [191, 24] width 175 height 14
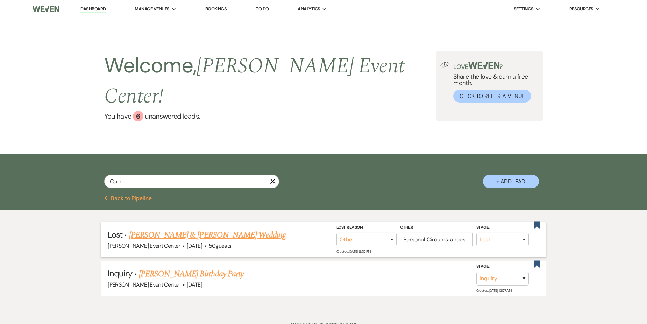
click at [245, 229] on link "[PERSON_NAME] & [PERSON_NAME] Wedding" at bounding box center [207, 235] width 157 height 13
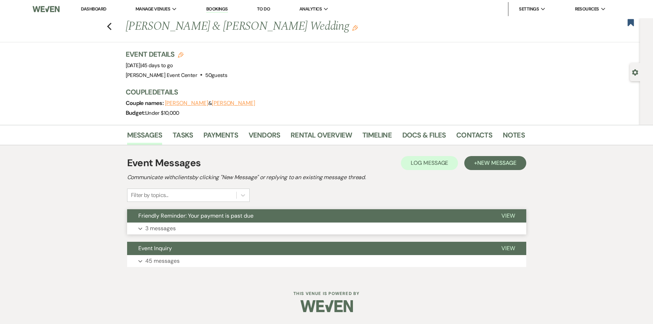
click at [181, 224] on div "Friendly Reminder: Your payment is past due View Expand 3 messages" at bounding box center [326, 221] width 399 height 25
click at [180, 224] on button "Expand 3 messages" at bounding box center [326, 229] width 399 height 12
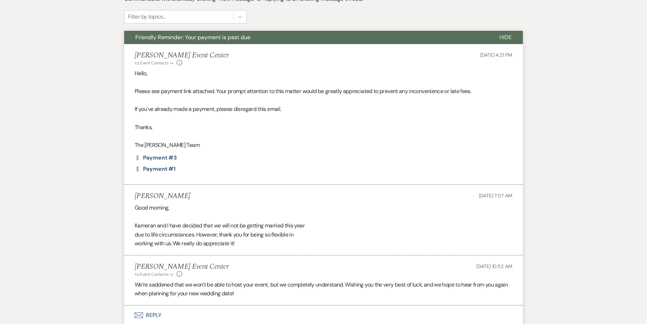
scroll to position [268, 0]
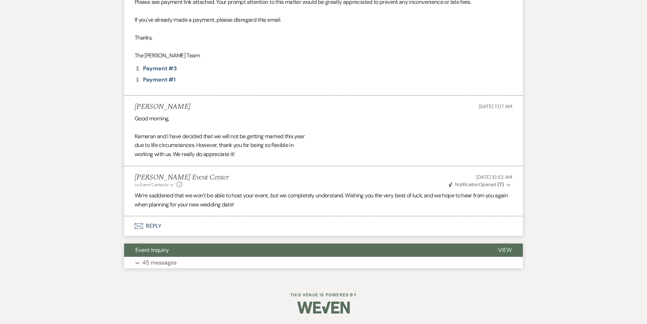
click at [169, 259] on p "45 messages" at bounding box center [159, 262] width 34 height 9
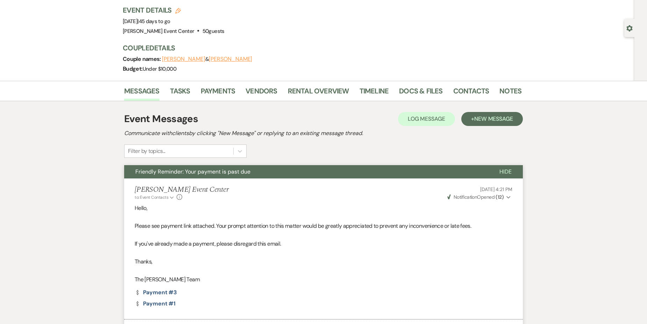
scroll to position [0, 0]
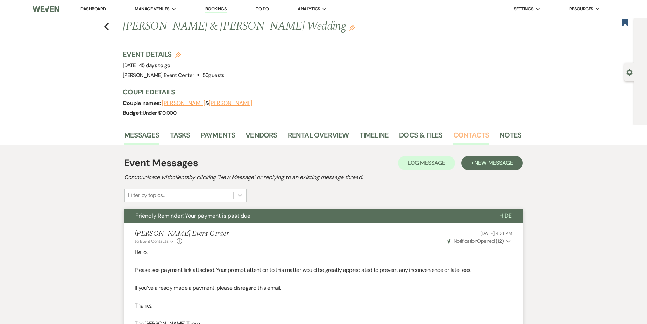
click at [482, 132] on link "Contacts" at bounding box center [472, 136] width 36 height 15
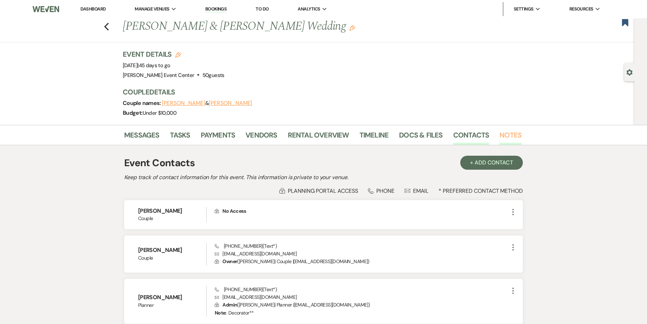
click at [503, 133] on link "Notes" at bounding box center [511, 136] width 22 height 15
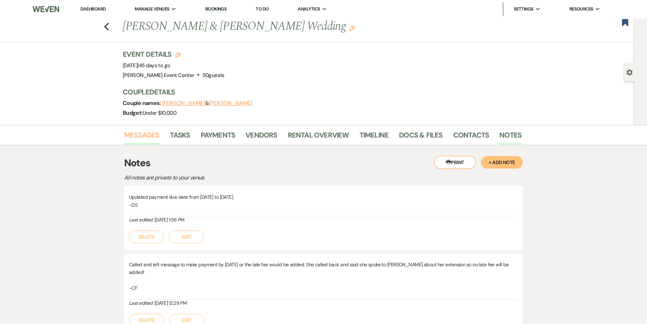
click at [156, 135] on link "Messages" at bounding box center [141, 136] width 35 height 15
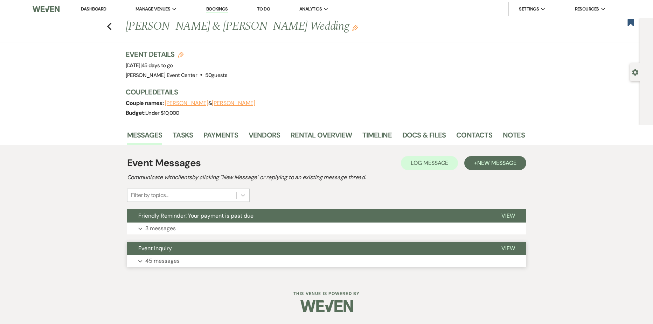
click at [157, 262] on p "45 messages" at bounding box center [162, 261] width 34 height 9
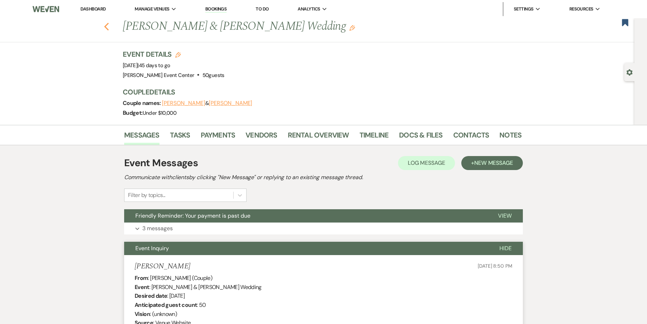
click at [108, 25] on icon "Previous" at bounding box center [106, 26] width 5 height 8
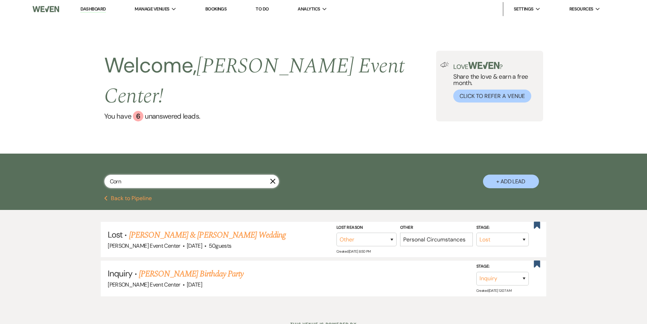
click at [162, 175] on input "Corn" at bounding box center [191, 182] width 175 height 14
click at [168, 175] on input "text" at bounding box center [191, 182] width 175 height 14
click at [106, 157] on div "Search + Add Lead" at bounding box center [324, 175] width 504 height 37
click at [125, 175] on input "text" at bounding box center [191, 182] width 175 height 14
click at [239, 175] on input "text" at bounding box center [191, 182] width 175 height 14
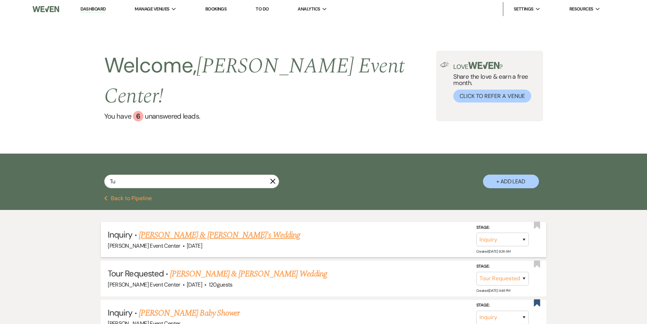
click at [209, 229] on link "[PERSON_NAME] & [PERSON_NAME]'s Wedding" at bounding box center [220, 235] width 162 height 13
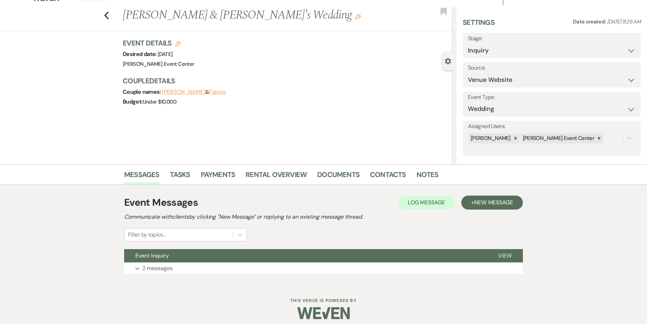
scroll to position [17, 0]
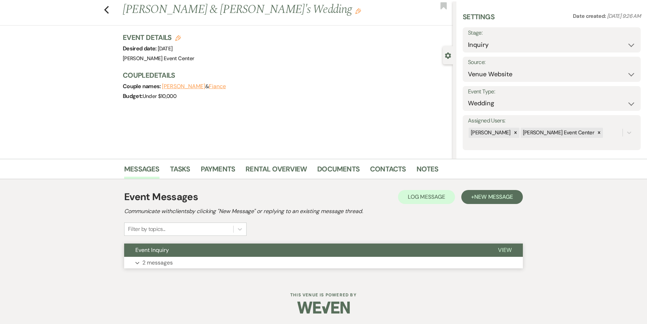
click at [195, 258] on button "Expand 2 messages" at bounding box center [323, 263] width 399 height 12
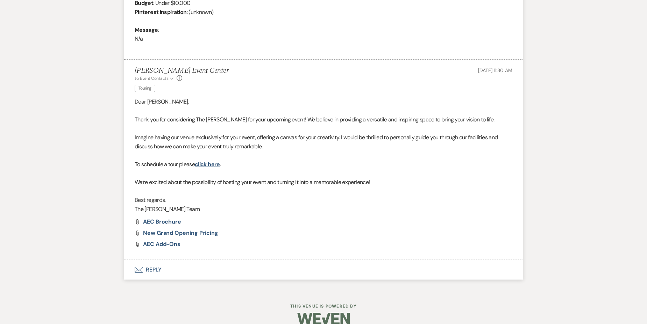
scroll to position [358, 0]
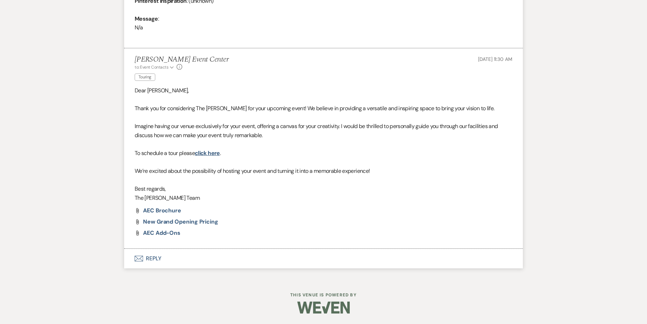
click at [157, 257] on button "Envelope Reply" at bounding box center [323, 259] width 399 height 20
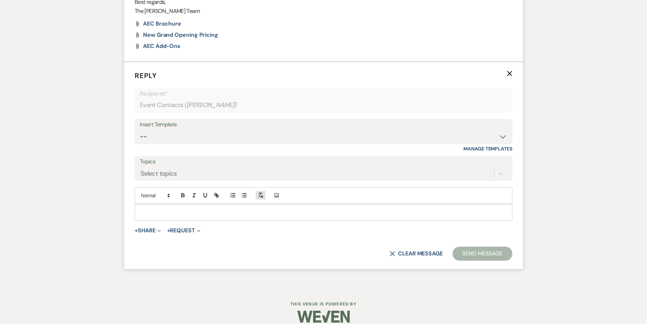
scroll to position [549, 0]
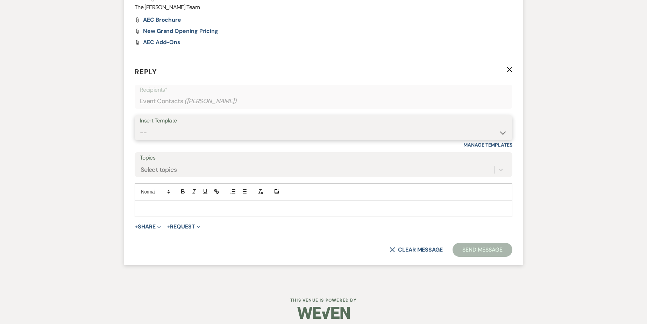
click at [178, 135] on select "-- Weven Planning Portal Introduction (Booked Events) Initial Inquiry Response …" at bounding box center [323, 133] width 367 height 14
click at [127, 155] on form "Reply X Recipients* Event Contacts ( [PERSON_NAME] ) Insert Template -- Weven P…" at bounding box center [323, 161] width 399 height 207
click at [167, 209] on p at bounding box center [323, 209] width 367 height 8
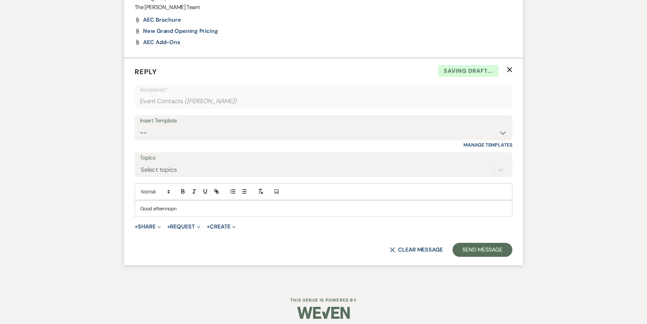
click at [181, 209] on p "Good afternnopn" at bounding box center [323, 209] width 367 height 8
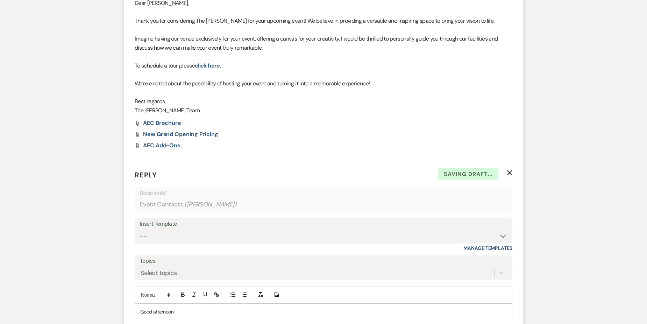
scroll to position [409, 0]
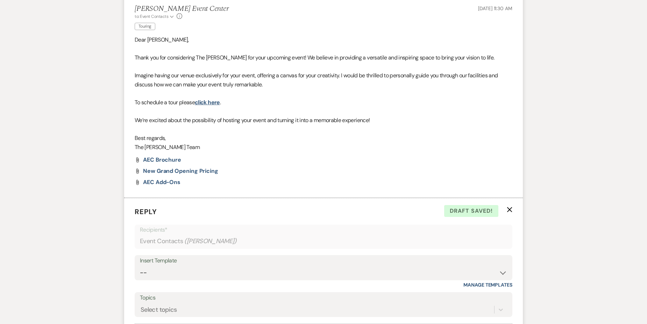
click at [260, 204] on form "Reply X Draft saved! Recipients* Event Contacts ( [PERSON_NAME] ) Insert Templa…" at bounding box center [323, 301] width 399 height 207
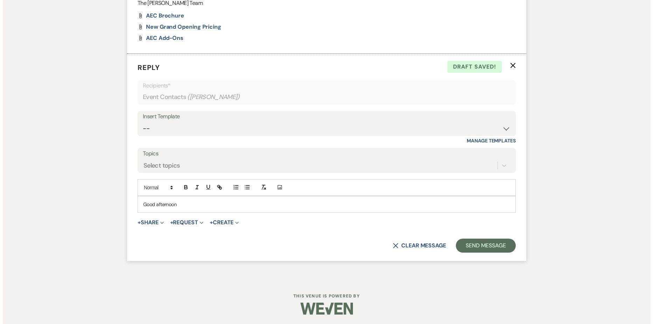
scroll to position [554, 0]
click at [192, 203] on p "Good afternoon" at bounding box center [323, 203] width 367 height 8
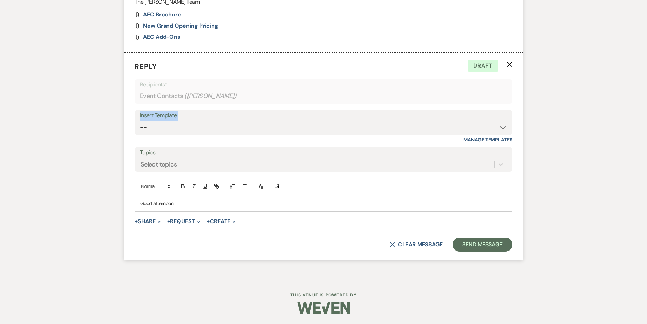
click at [370, 121] on div "Insert Template -- Weven Planning Portal Introduction (Booked Events) Initial I…" at bounding box center [324, 122] width 378 height 25
click at [204, 123] on select "-- Weven Planning Portal Introduction (Booked Events) Initial Inquiry Response …" at bounding box center [323, 128] width 367 height 14
click at [183, 205] on p "Good afternoon" at bounding box center [323, 203] width 367 height 8
click at [180, 203] on p "Good afternoon" at bounding box center [323, 203] width 367 height 8
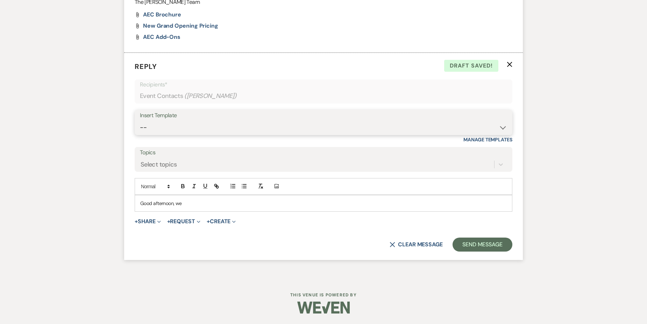
click at [205, 128] on select "-- Weven Planning Portal Introduction (Booked Events) Initial Inquiry Response …" at bounding box center [323, 128] width 367 height 14
click at [153, 222] on button "+ Share Expand" at bounding box center [148, 222] width 26 height 6
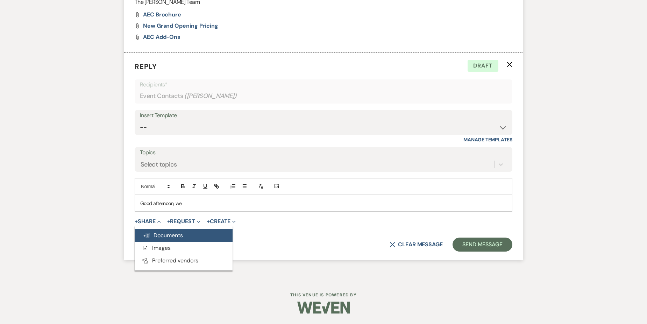
click at [171, 235] on span "Doc Upload Documents" at bounding box center [163, 235] width 40 height 7
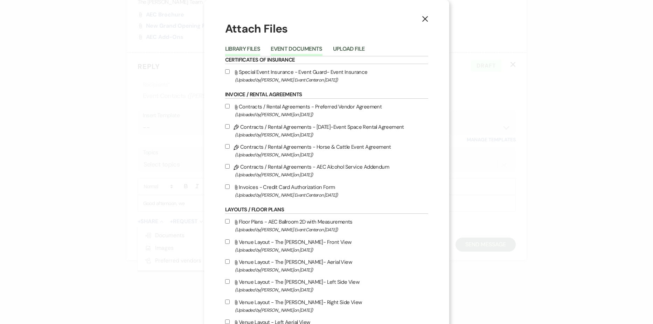
click at [285, 51] on button "Event Documents" at bounding box center [296, 51] width 51 height 10
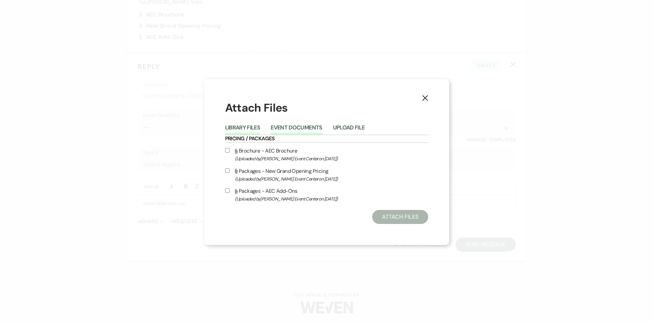
click at [252, 131] on button "Library Files" at bounding box center [242, 130] width 35 height 10
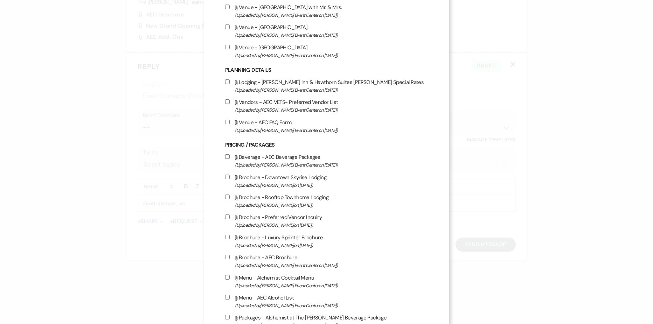
scroll to position [1006, 0]
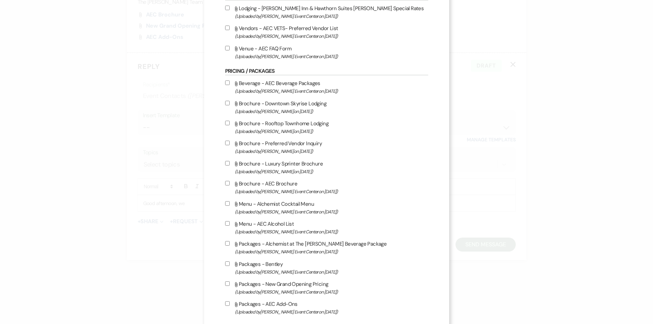
click at [226, 204] on input "Attach File Menu - Alchemist Cocktail Menu (Uploaded by [PERSON_NAME] Event Cen…" at bounding box center [227, 203] width 5 height 5
click at [225, 84] on input "Attach File Beverage - AEC Beverage Packages (Uploaded by [PERSON_NAME] Event C…" at bounding box center [227, 82] width 5 height 5
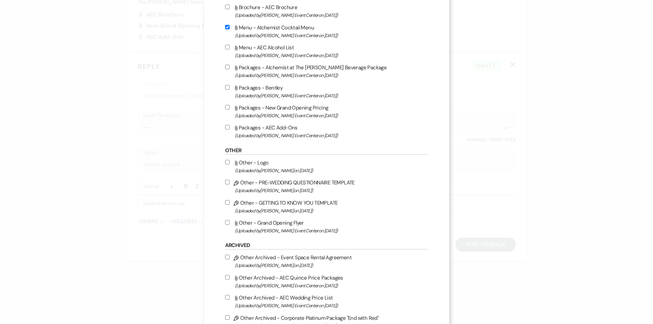
scroll to position [1181, 0]
click at [225, 49] on input "Attach File Menu - AEC Alcohol List (Uploaded by [PERSON_NAME] Event Center on …" at bounding box center [227, 48] width 5 height 5
click at [225, 69] on input "Attach File Packages - Alchemist at The [PERSON_NAME] Beverage Package (Uploade…" at bounding box center [227, 68] width 5 height 5
click at [225, 30] on input "Attach File Menu - Alchemist Cocktail Menu (Uploaded by [PERSON_NAME] Event Cen…" at bounding box center [227, 28] width 5 height 5
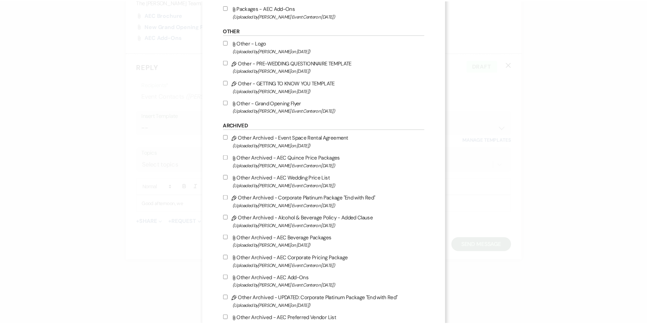
scroll to position [1391, 0]
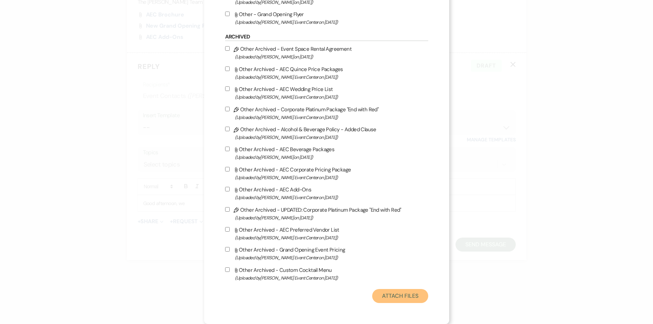
click at [408, 292] on button "Attach Files" at bounding box center [400, 296] width 56 height 14
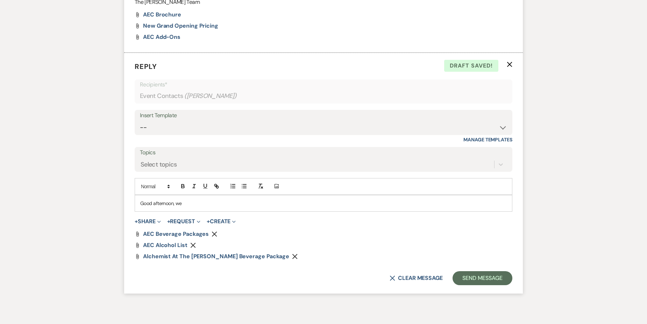
click at [184, 200] on p "Good afternoon, we" at bounding box center [323, 203] width 367 height 8
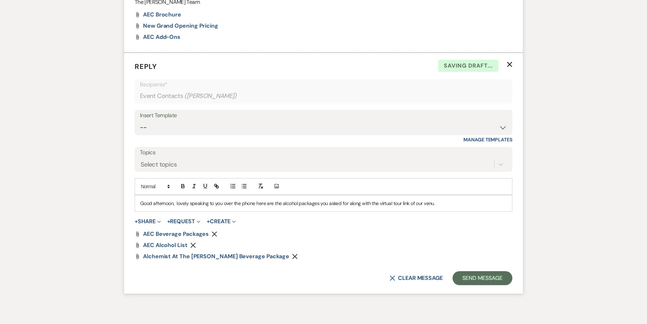
click at [441, 205] on p "Good afternoon, lovely speaking to you over the phone here are the alcohol pack…" at bounding box center [323, 203] width 367 height 8
click at [177, 201] on p "Good afternoon, lovely speaking to you over the phone here are the alcohol pack…" at bounding box center [323, 203] width 367 height 8
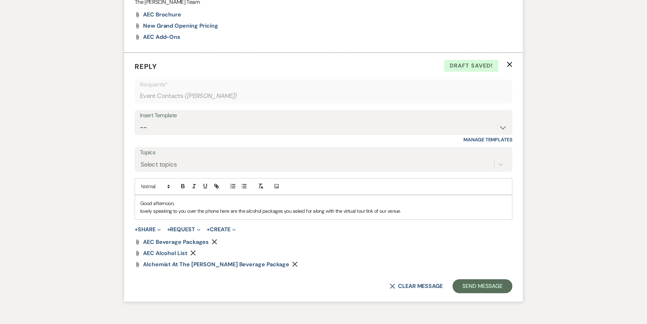
click at [141, 211] on p "lovely speaking to you over the phone here are the alcohol packages you asked f…" at bounding box center [323, 211] width 367 height 8
click at [143, 211] on p "lovely speaking to you over the phone here are the alcohol packages you asked f…" at bounding box center [323, 211] width 367 height 8
click at [428, 207] on p "Good afternoon," at bounding box center [323, 203] width 367 height 8
click at [414, 212] on p "Lovely speaking to you over the phone here are the alcohol packages you asked f…" at bounding box center [323, 211] width 367 height 8
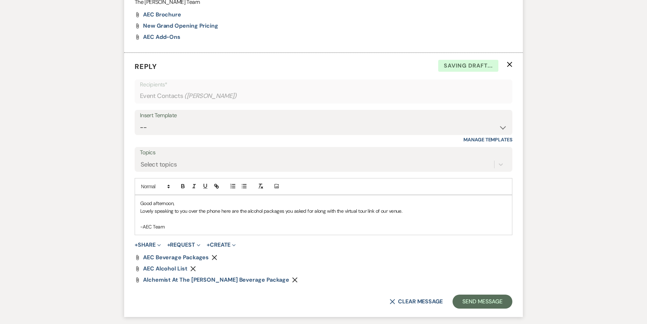
click at [184, 205] on p "Good afternoon," at bounding box center [323, 203] width 367 height 8
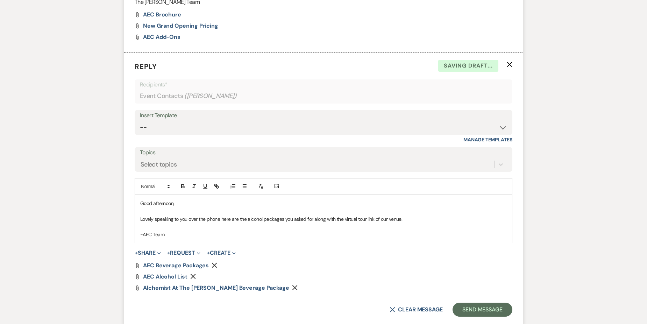
drag, startPoint x: 376, startPoint y: 235, endPoint x: 372, endPoint y: 231, distance: 5.9
click at [376, 234] on p "-AEC Team" at bounding box center [323, 235] width 367 height 8
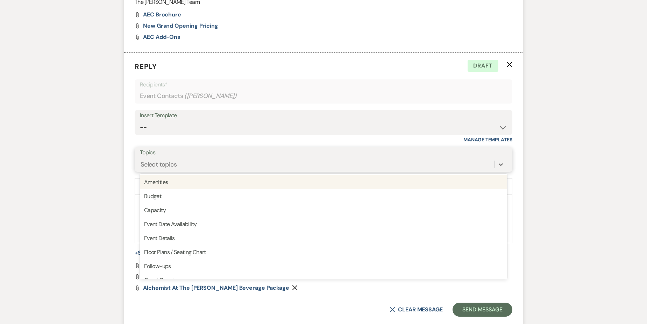
click at [274, 167] on div "Select topics" at bounding box center [317, 164] width 355 height 12
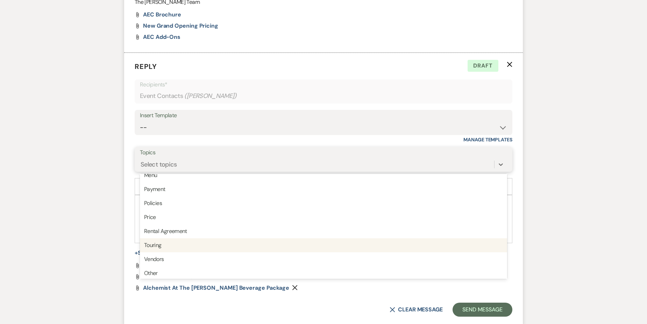
scroll to position [178, 0]
click at [183, 242] on div "Touring" at bounding box center [323, 243] width 367 height 14
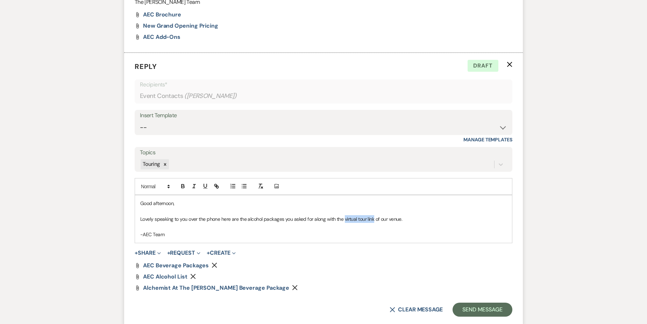
drag, startPoint x: 343, startPoint y: 220, endPoint x: 374, endPoint y: 220, distance: 30.8
click at [374, 220] on p "Lovely speaking to you over the phone here are the alcohol packages you asked f…" at bounding box center [323, 219] width 367 height 8
click at [216, 189] on icon "button" at bounding box center [216, 186] width 6 height 6
click at [364, 233] on input "virtual tour link" at bounding box center [361, 232] width 59 height 9
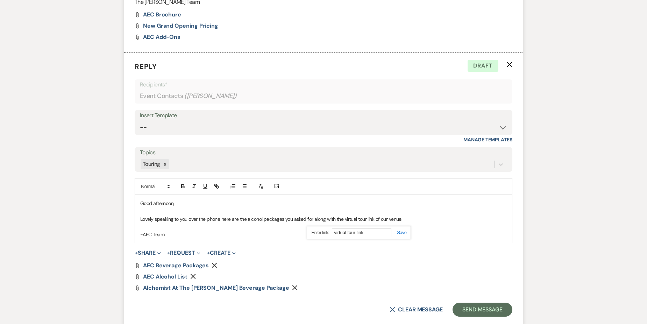
click at [364, 233] on input "virtual tour link" at bounding box center [361, 232] width 59 height 9
paste input "[URL][DOMAIN_NAME]"
click at [400, 232] on link at bounding box center [399, 232] width 15 height 5
click at [384, 235] on p "-AEC Team" at bounding box center [323, 235] width 367 height 8
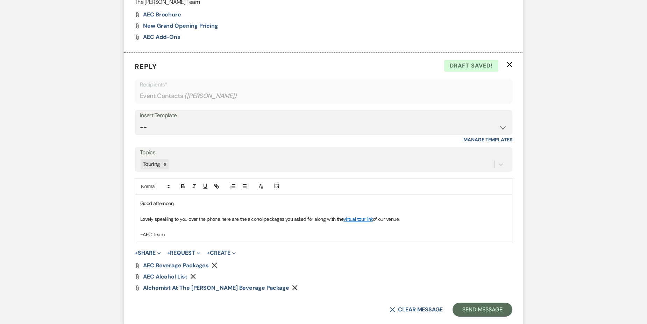
click at [360, 219] on link "virtual tour link" at bounding box center [358, 219] width 29 height 6
click at [362, 234] on link "[URL][DOMAIN_NAME]" at bounding box center [339, 232] width 44 height 9
click at [274, 235] on p "-AEC Team" at bounding box center [323, 235] width 367 height 8
click at [484, 308] on button "Send Message" at bounding box center [483, 310] width 60 height 14
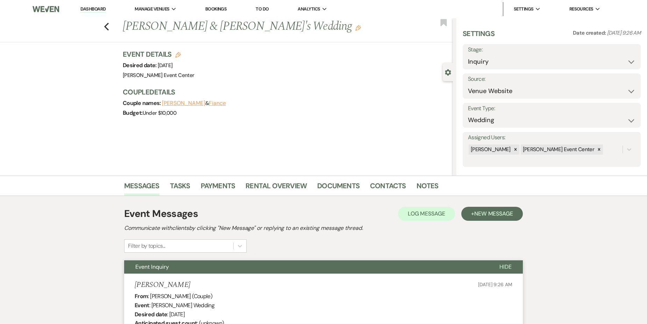
click at [343, 127] on div "Previous [PERSON_NAME] & [PERSON_NAME]'s Wedding Edit Bookmark Gear Settings Se…" at bounding box center [226, 96] width 453 height 157
click at [106, 25] on icon "Previous" at bounding box center [106, 26] width 5 height 8
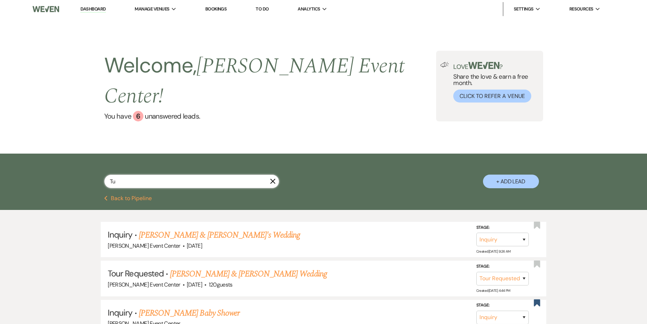
click at [131, 175] on input "Tu" at bounding box center [191, 182] width 175 height 14
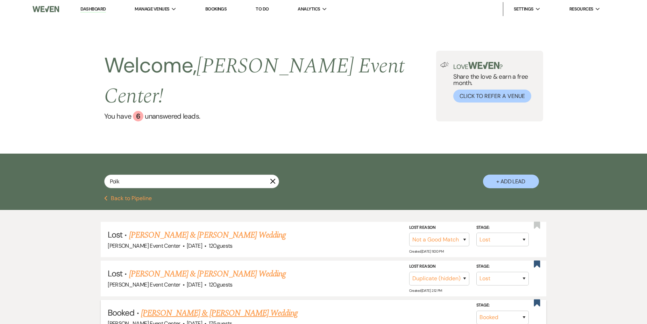
click at [277, 307] on link "[PERSON_NAME] & [PERSON_NAME] Wedding" at bounding box center [219, 313] width 157 height 13
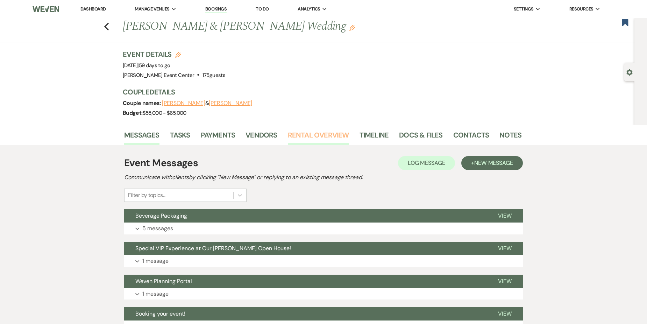
click at [336, 136] on link "Rental Overview" at bounding box center [318, 136] width 61 height 15
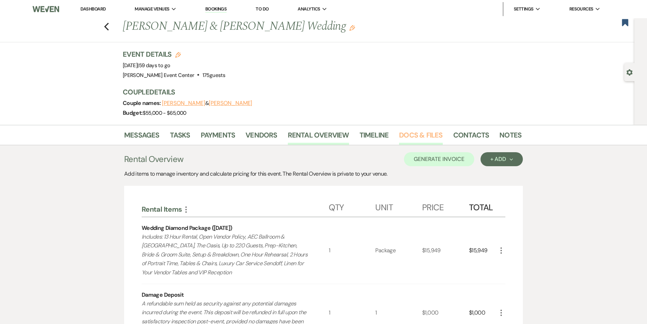
click at [406, 140] on link "Docs & Files" at bounding box center [420, 136] width 43 height 15
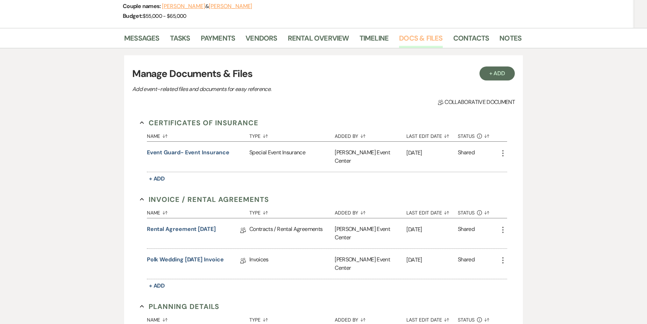
scroll to position [105, 0]
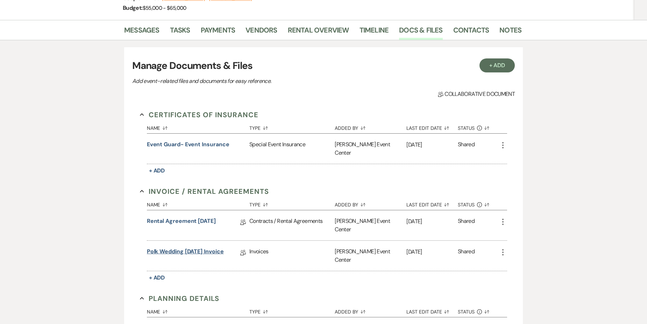
click at [190, 247] on link "Polk Wedding [DATE] Invoice" at bounding box center [185, 252] width 77 height 11
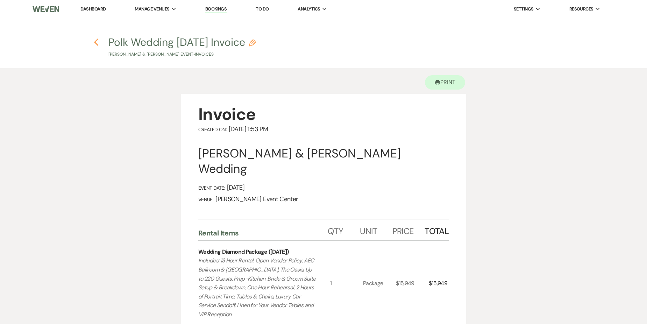
click at [97, 42] on icon "Previous" at bounding box center [96, 42] width 5 height 8
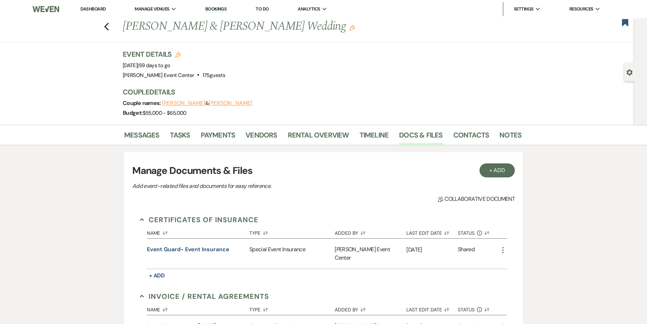
scroll to position [105, 0]
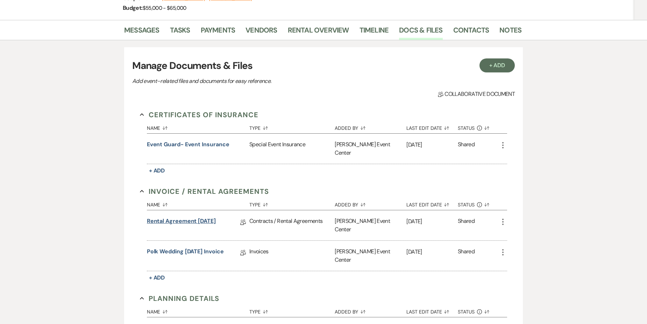
click at [205, 217] on link "Rental Agreement [DATE]" at bounding box center [181, 222] width 69 height 11
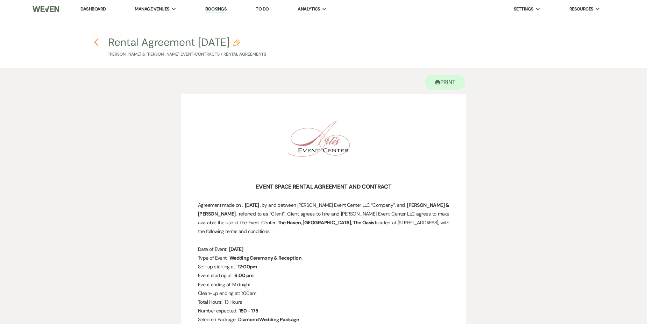
click at [97, 41] on icon "Previous" at bounding box center [96, 42] width 5 height 8
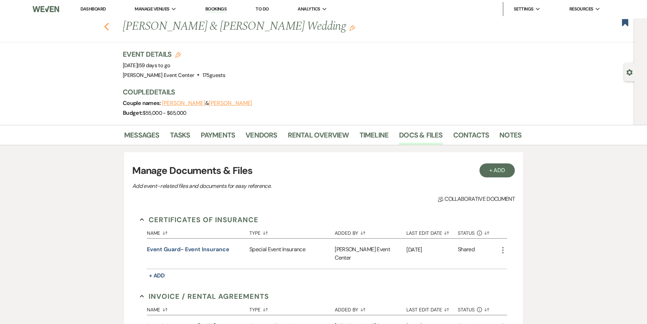
click at [108, 25] on icon "Previous" at bounding box center [106, 26] width 5 height 8
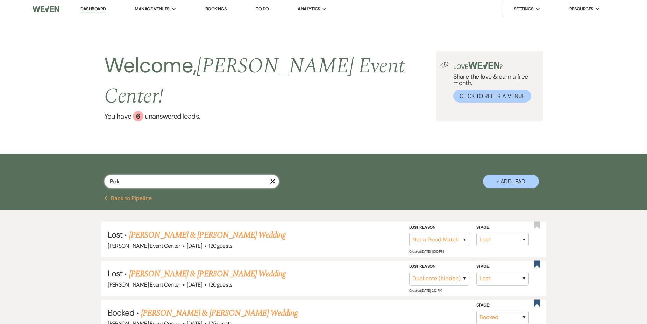
click at [132, 175] on input "Polk" at bounding box center [191, 182] width 175 height 14
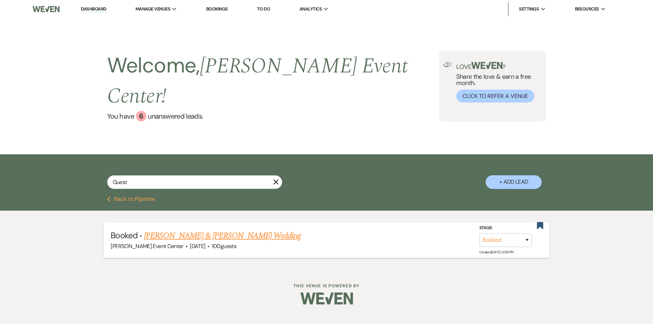
click at [202, 230] on link "[PERSON_NAME] & [PERSON_NAME] Wedding" at bounding box center [222, 236] width 157 height 13
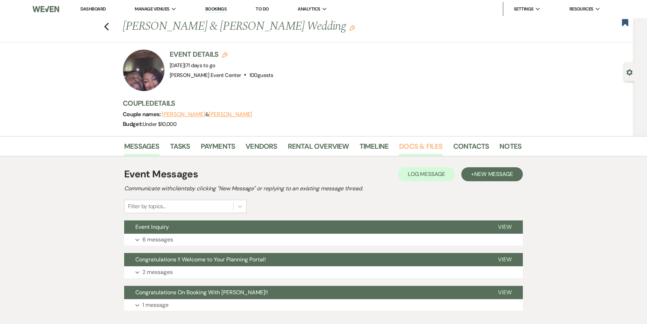
click at [413, 145] on link "Docs & Files" at bounding box center [420, 148] width 43 height 15
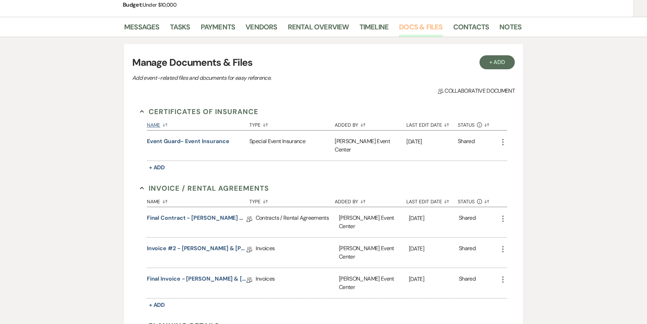
scroll to position [140, 0]
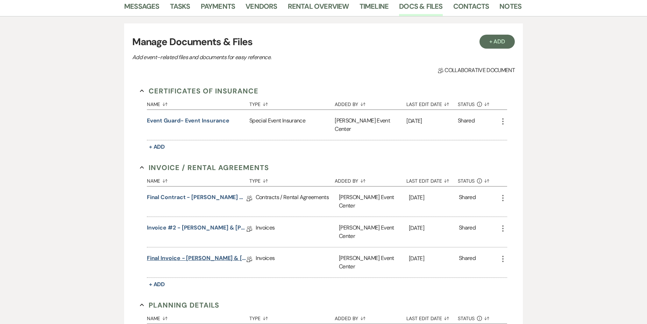
click at [211, 254] on link "Final Invoice - [PERSON_NAME] & [PERSON_NAME] Wedding - Rose Gold - [DATE]" at bounding box center [197, 259] width 100 height 11
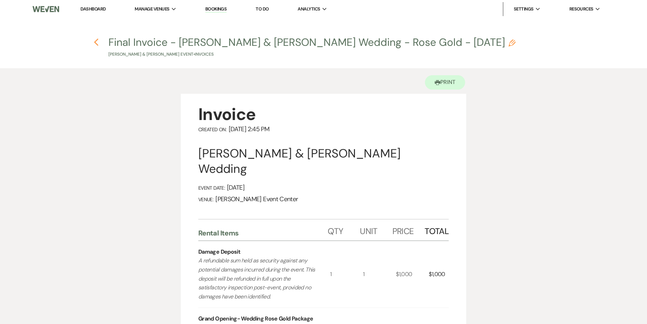
click at [97, 42] on icon "Previous" at bounding box center [96, 42] width 5 height 8
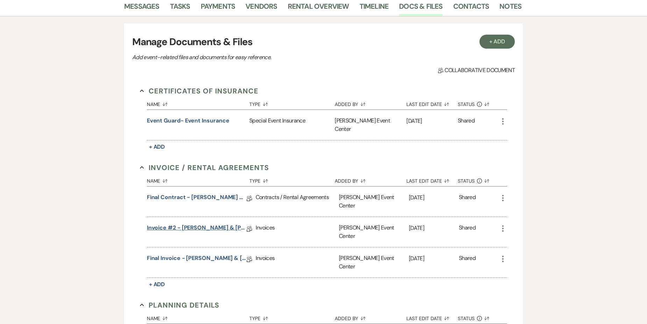
click at [193, 224] on link "Invoice #2 - [PERSON_NAME] & [PERSON_NAME] Wedding - One Hour Rehearsal Add On …" at bounding box center [197, 229] width 100 height 11
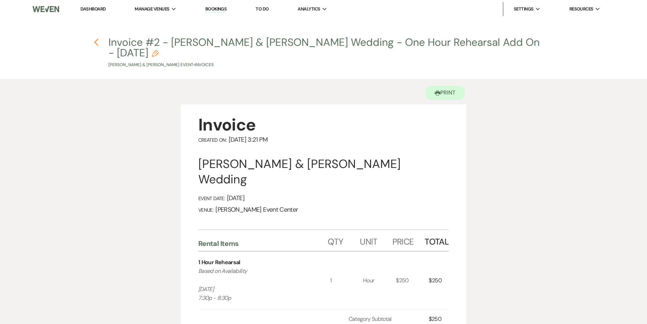
click at [96, 43] on use "button" at bounding box center [96, 42] width 5 height 8
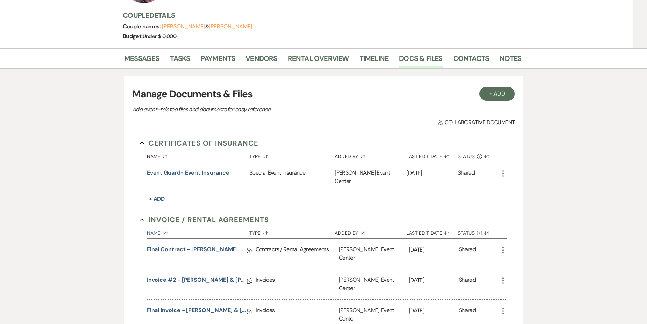
scroll to position [105, 0]
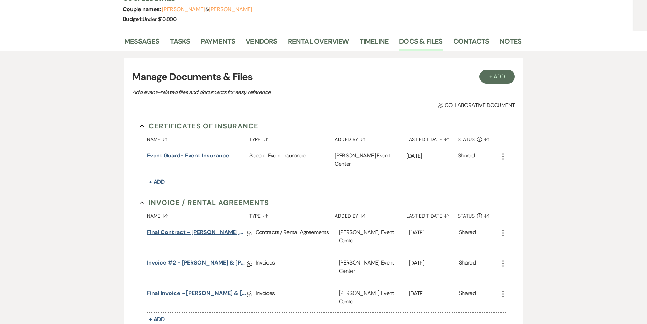
click at [216, 229] on link "Final Contract - [PERSON_NAME] & [PERSON_NAME] Gold - [DATE]" at bounding box center [197, 233] width 100 height 11
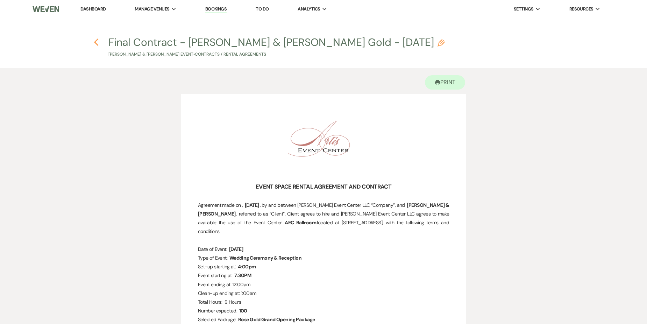
click at [96, 41] on use "button" at bounding box center [96, 42] width 5 height 8
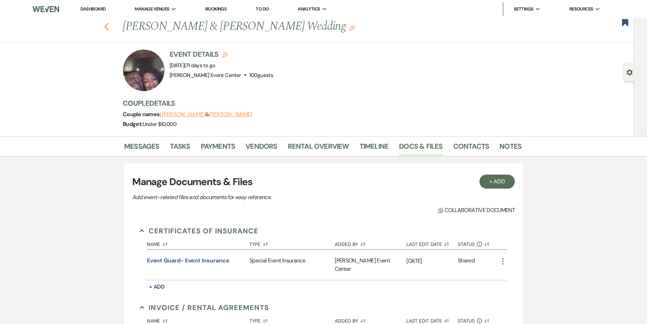
click at [107, 25] on icon "Previous" at bounding box center [106, 26] width 5 height 8
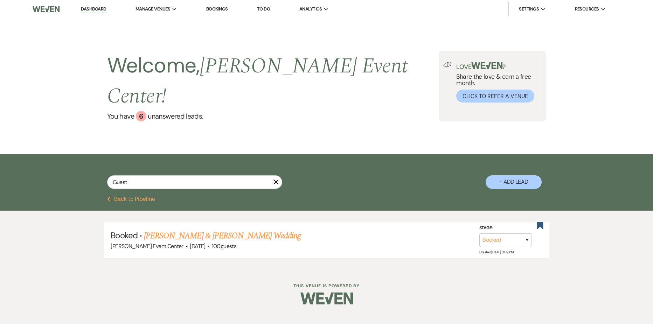
click at [169, 158] on div "Guest X + Add Lead" at bounding box center [327, 176] width 504 height 37
click at [173, 175] on input "Guest" at bounding box center [194, 182] width 175 height 14
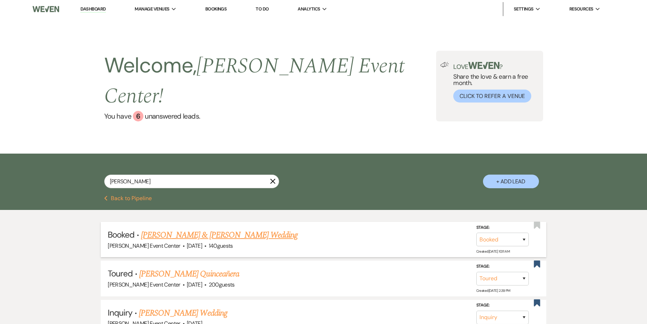
click at [237, 229] on link "[PERSON_NAME] & [PERSON_NAME] Wedding" at bounding box center [219, 235] width 157 height 13
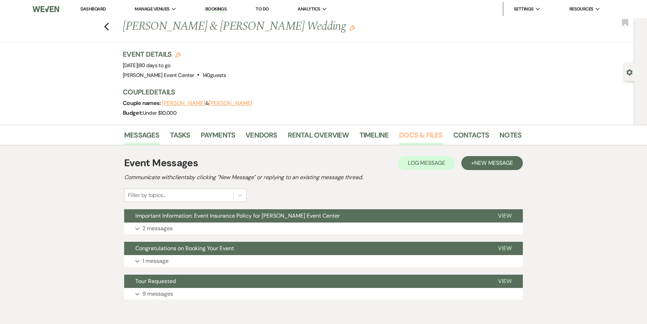
click at [410, 134] on link "Docs & Files" at bounding box center [420, 136] width 43 height 15
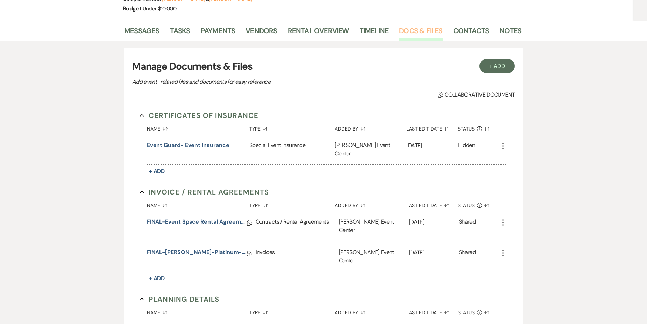
scroll to position [105, 0]
click at [197, 247] on link "FINAL-[PERSON_NAME]-Platinum-11.1.25" at bounding box center [197, 252] width 100 height 11
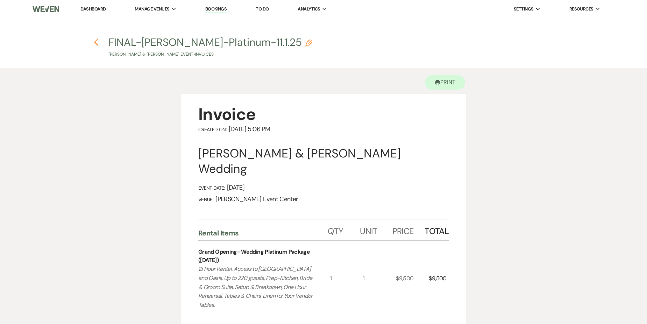
click at [95, 42] on use "button" at bounding box center [96, 42] width 5 height 8
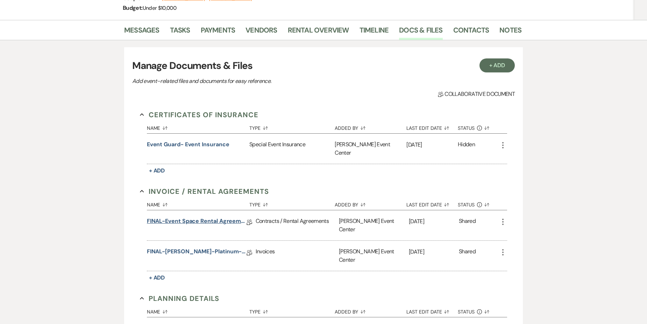
click at [217, 217] on link "FINAL-Event Space Rental Agreement-[PERSON_NAME]-Platinum-11.1.25" at bounding box center [197, 222] width 100 height 11
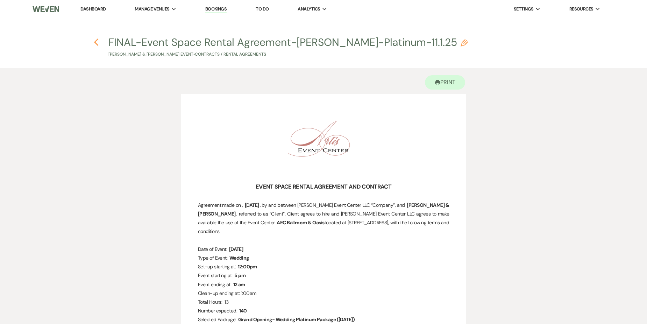
click at [96, 43] on icon "Previous" at bounding box center [96, 42] width 5 height 8
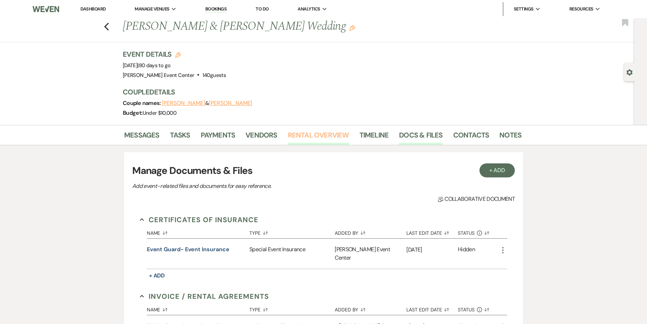
click at [314, 141] on link "Rental Overview" at bounding box center [318, 136] width 61 height 15
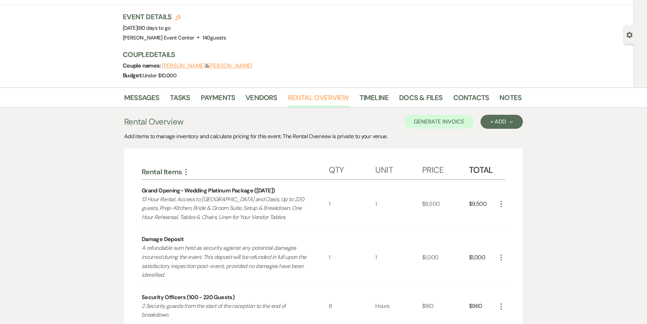
scroll to position [35, 0]
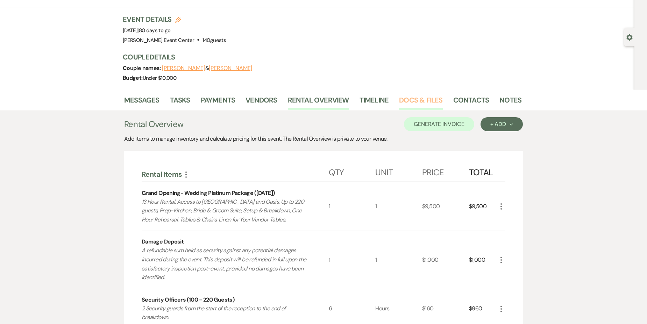
click at [419, 97] on link "Docs & Files" at bounding box center [420, 101] width 43 height 15
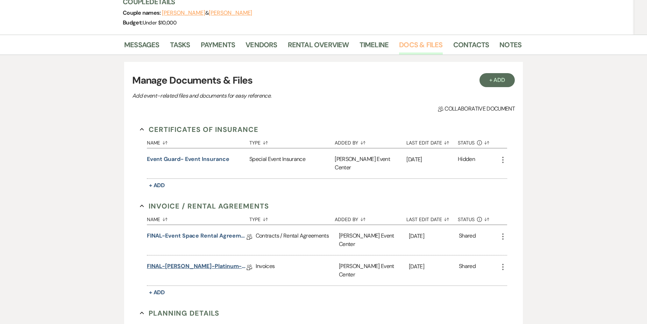
scroll to position [105, 0]
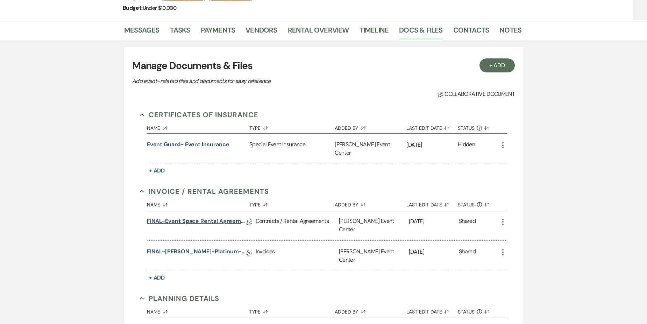
click at [201, 217] on link "FINAL-Event Space Rental Agreement-[PERSON_NAME]-Platinum-11.1.25" at bounding box center [197, 222] width 100 height 11
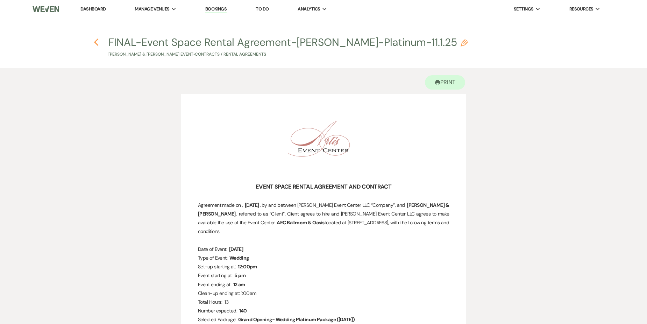
click at [96, 44] on use "button" at bounding box center [96, 42] width 5 height 8
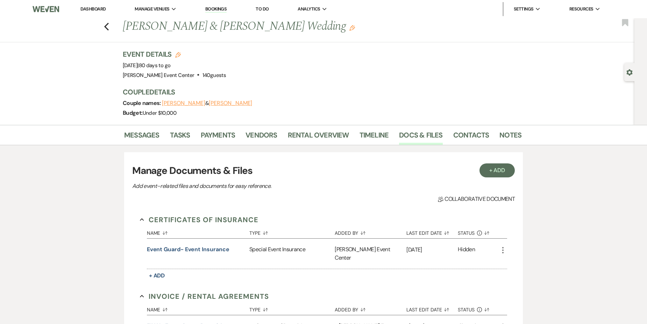
scroll to position [105, 0]
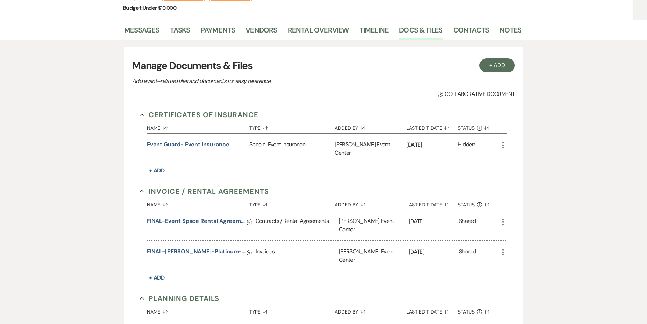
click at [213, 247] on link "FINAL-[PERSON_NAME]-Platinum-11.1.25" at bounding box center [197, 252] width 100 height 11
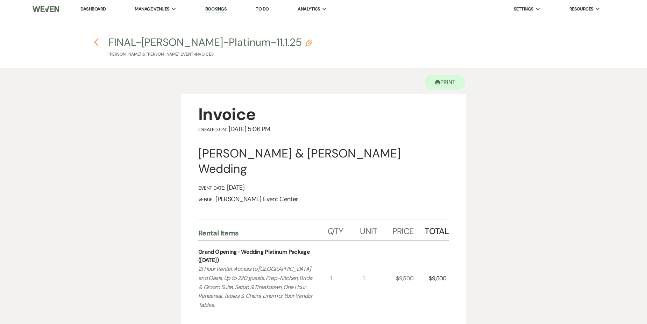
click at [96, 42] on use "button" at bounding box center [96, 42] width 5 height 8
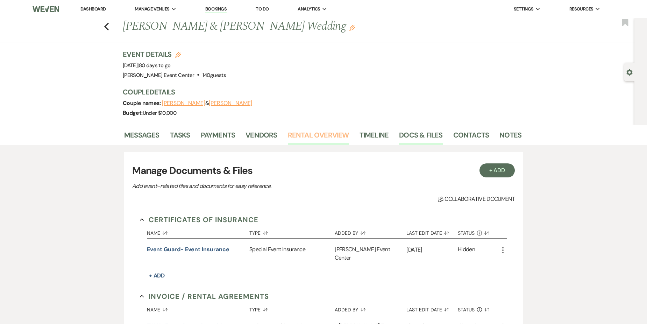
click at [328, 138] on link "Rental Overview" at bounding box center [318, 136] width 61 height 15
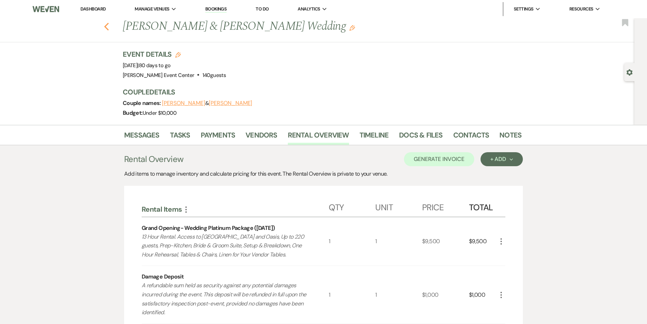
click at [109, 27] on icon "Previous" at bounding box center [106, 26] width 5 height 8
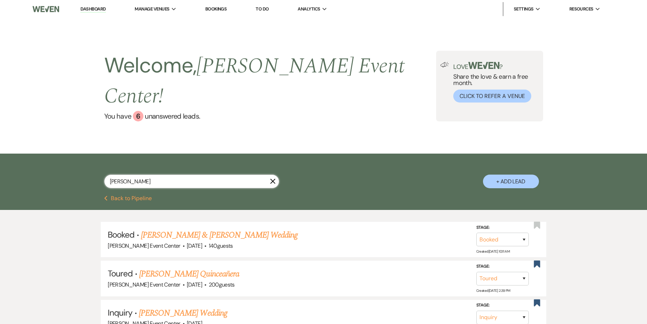
click at [150, 175] on input "[PERSON_NAME]" at bounding box center [191, 182] width 175 height 14
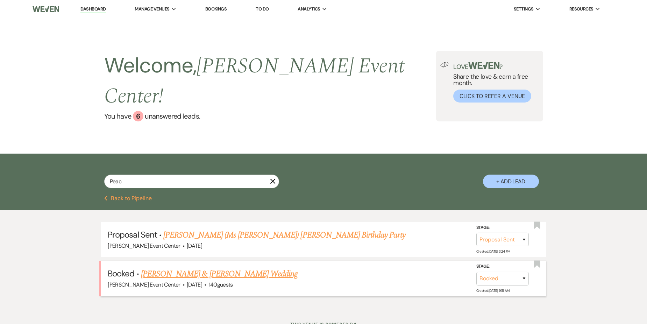
click at [226, 268] on link "[PERSON_NAME] & [PERSON_NAME] Wedding" at bounding box center [219, 274] width 157 height 13
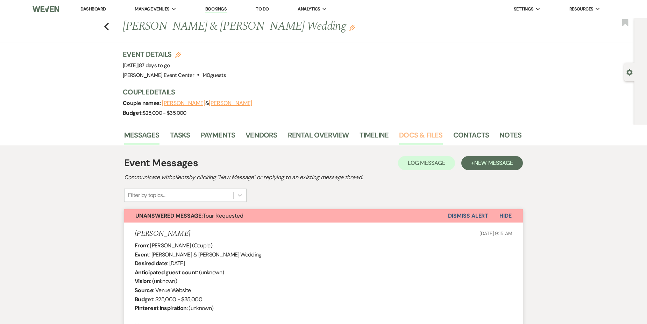
click at [411, 138] on link "Docs & Files" at bounding box center [420, 136] width 43 height 15
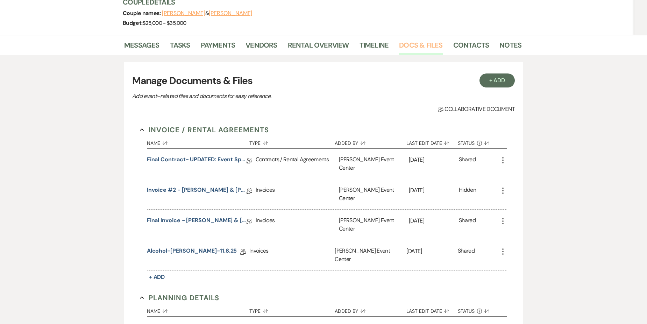
scroll to position [105, 0]
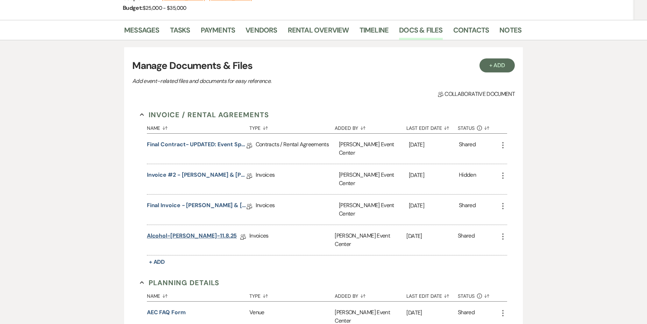
click at [191, 232] on link "Alcohol-[PERSON_NAME]-11.8.25" at bounding box center [192, 237] width 90 height 11
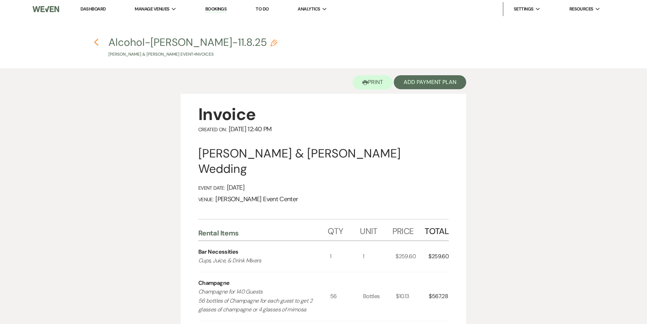
click at [97, 40] on icon "Previous" at bounding box center [96, 42] width 5 height 8
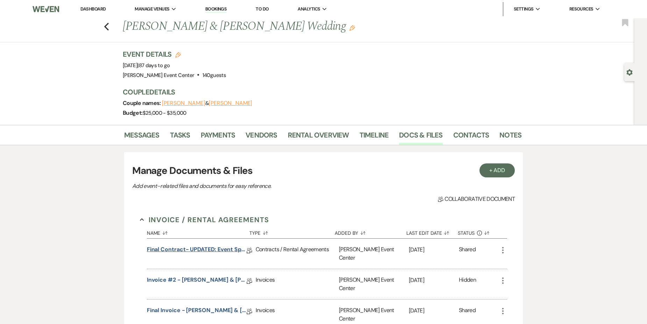
click at [208, 251] on link "Final Contract- UPDATED: Event Space Rental Agreement" at bounding box center [197, 250] width 100 height 11
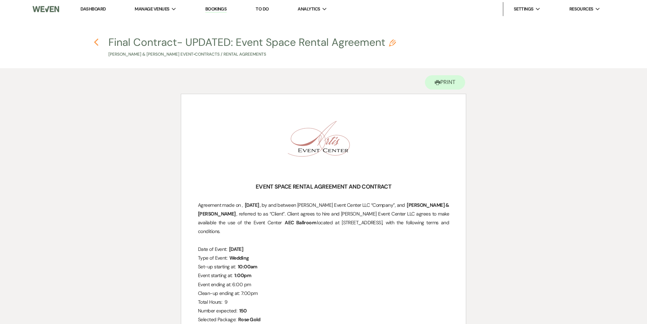
click at [94, 42] on icon "Previous" at bounding box center [96, 42] width 5 height 8
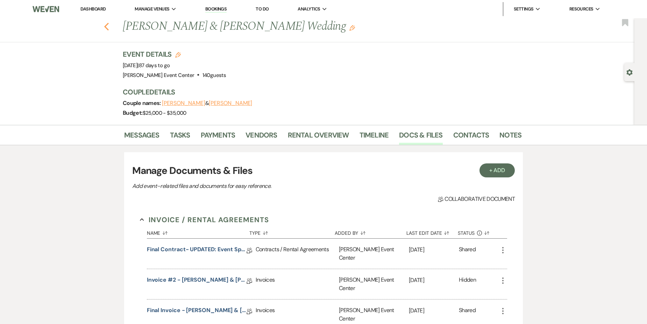
click at [107, 26] on icon "Previous" at bounding box center [106, 26] width 5 height 8
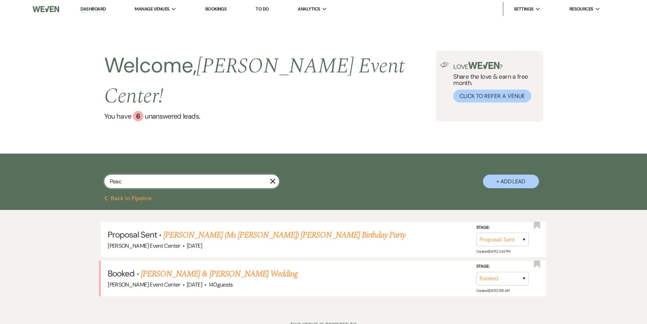
click at [160, 175] on input "Peac" at bounding box center [191, 182] width 175 height 14
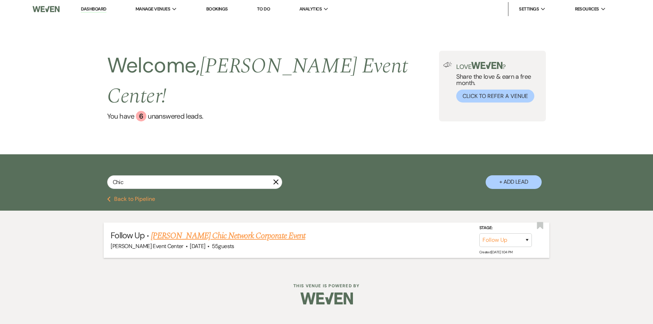
click at [188, 230] on link "[PERSON_NAME] Chic Network Corporate Event" at bounding box center [228, 236] width 154 height 13
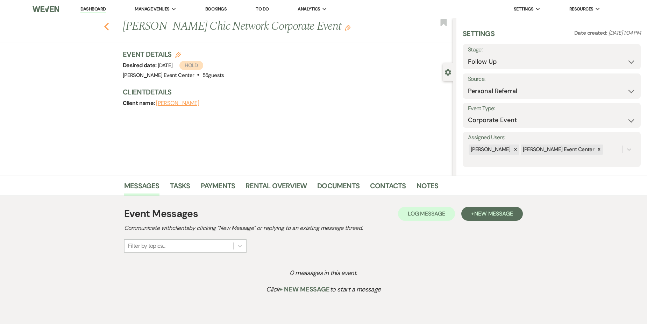
click at [109, 24] on icon "Previous" at bounding box center [106, 26] width 5 height 8
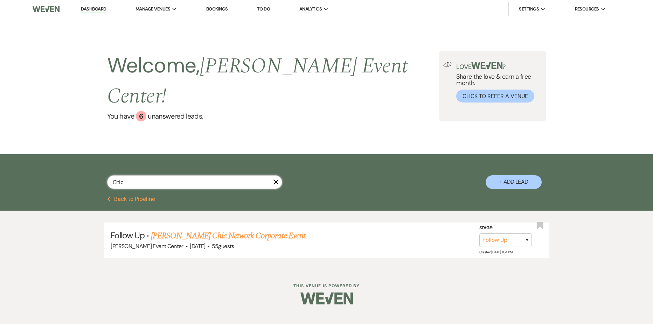
click at [244, 175] on input "Chic" at bounding box center [194, 182] width 175 height 14
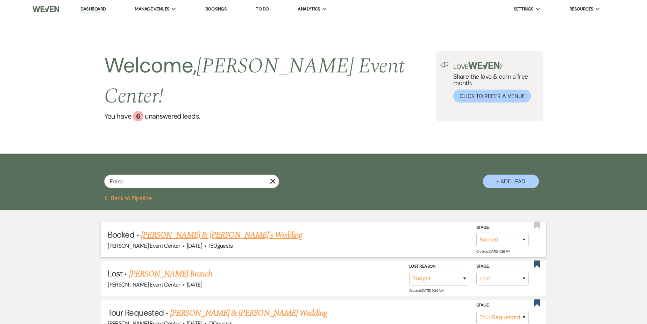
click at [243, 229] on link "[PERSON_NAME] & [PERSON_NAME]'s Wedding" at bounding box center [222, 235] width 162 height 13
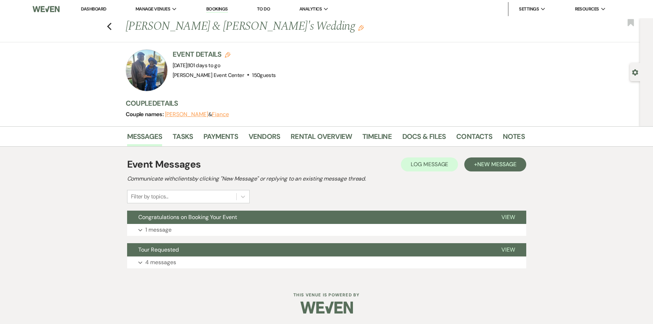
click at [398, 138] on li "Timeline" at bounding box center [382, 137] width 40 height 17
click at [407, 136] on link "Docs & Files" at bounding box center [423, 138] width 43 height 15
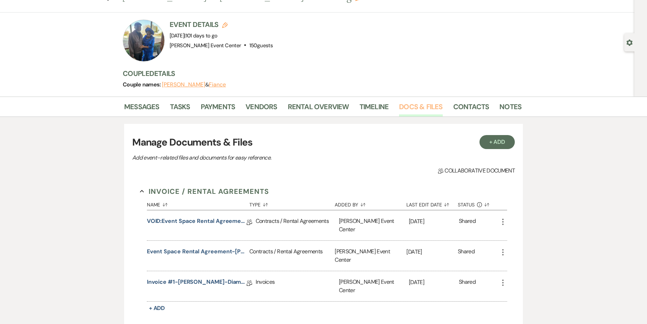
scroll to position [70, 0]
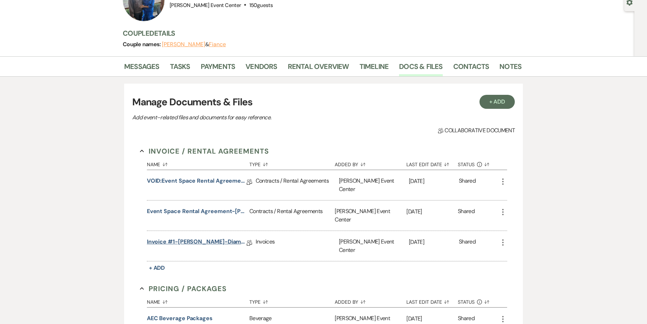
click at [202, 238] on link "Invoice #1-[PERSON_NAME]-Diamond-11.22.25" at bounding box center [197, 243] width 100 height 11
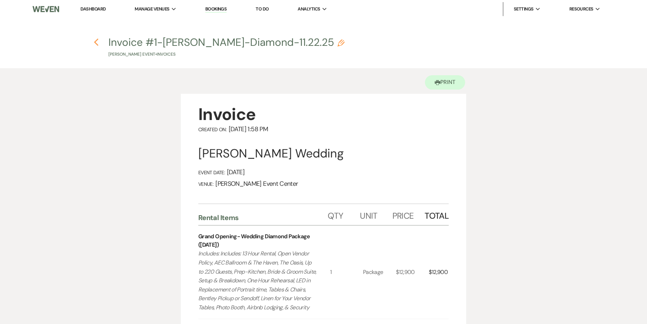
click at [96, 42] on icon "Previous" at bounding box center [96, 42] width 5 height 8
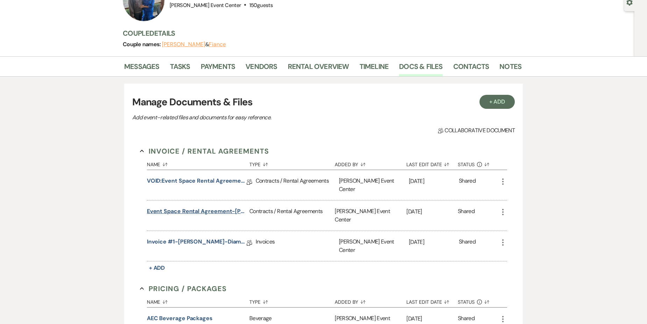
click at [207, 208] on button "Event Space Rental Agreement-[PERSON_NAME]-Diamond-11.22.25" at bounding box center [197, 211] width 100 height 8
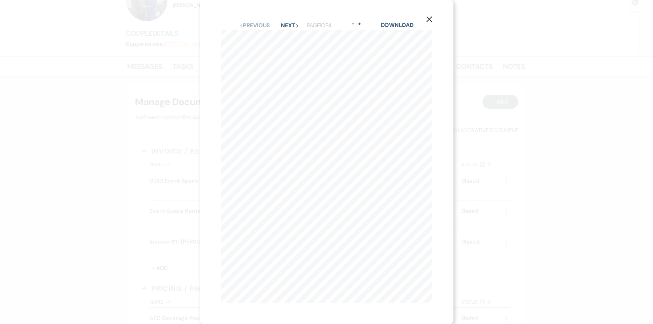
click at [427, 20] on icon "X" at bounding box center [429, 19] width 6 height 6
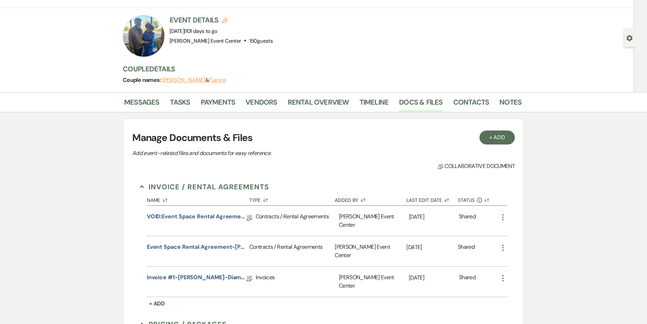
scroll to position [0, 0]
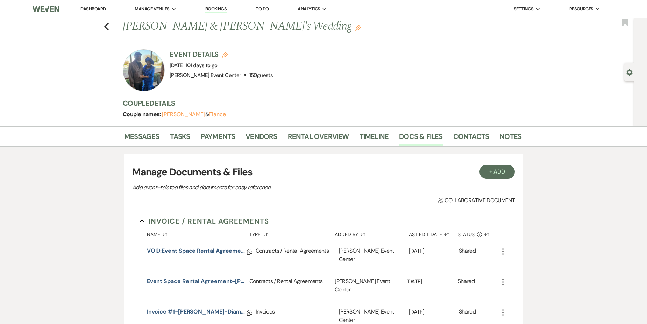
click at [201, 308] on link "Invoice #1-[PERSON_NAME]-Diamond-11.22.25" at bounding box center [197, 313] width 100 height 11
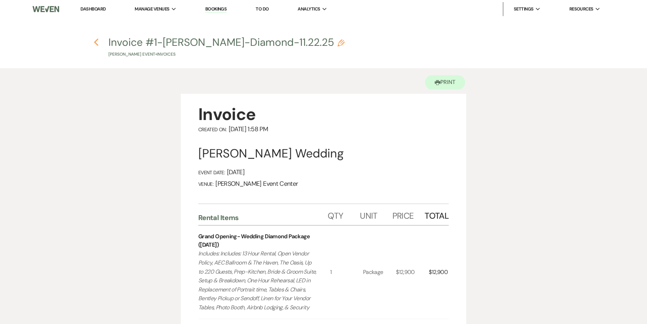
click at [97, 44] on icon "Previous" at bounding box center [96, 42] width 5 height 8
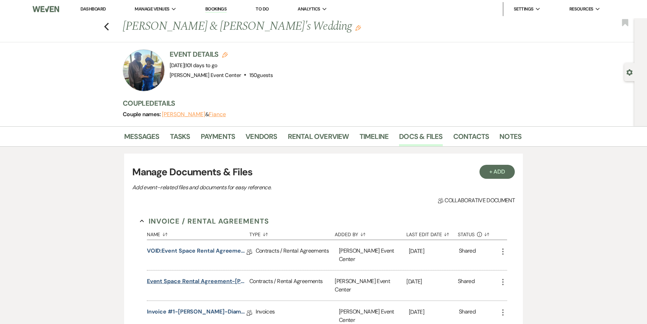
click at [201, 277] on button "Event Space Rental Agreement-[PERSON_NAME]-Diamond-11.22.25" at bounding box center [197, 281] width 100 height 8
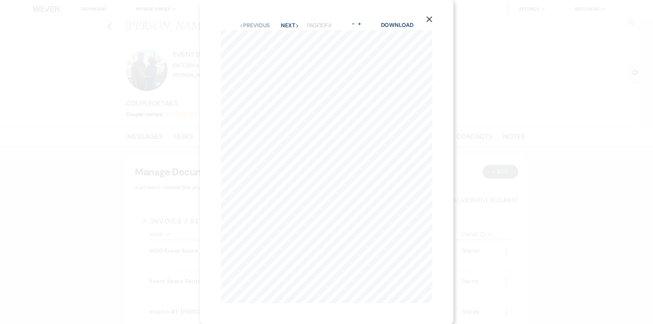
click at [424, 19] on button "X" at bounding box center [429, 19] width 10 height 12
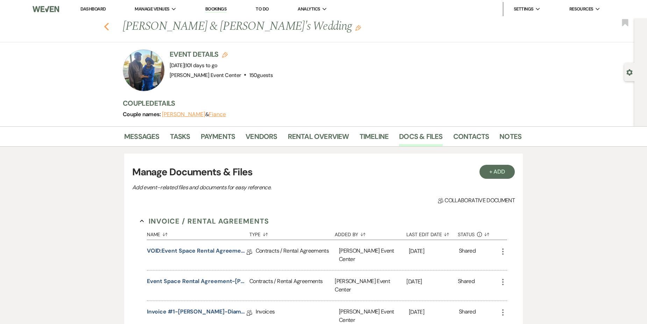
click at [109, 25] on icon "Previous" at bounding box center [106, 26] width 5 height 8
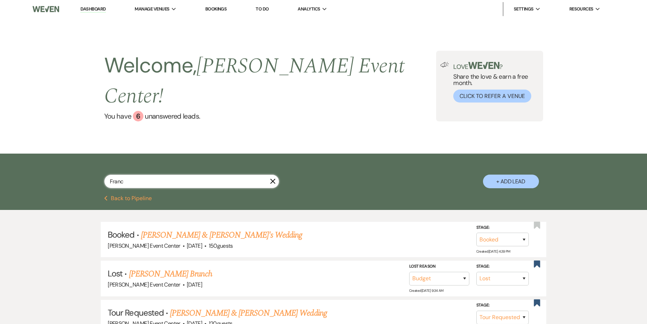
click at [131, 175] on input "Franc" at bounding box center [191, 182] width 175 height 14
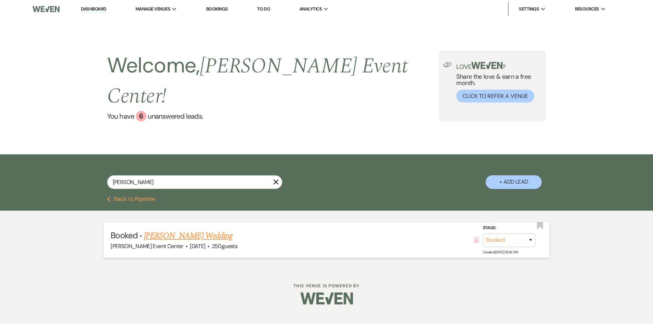
click at [192, 230] on link "[PERSON_NAME] Wedding" at bounding box center [188, 236] width 89 height 13
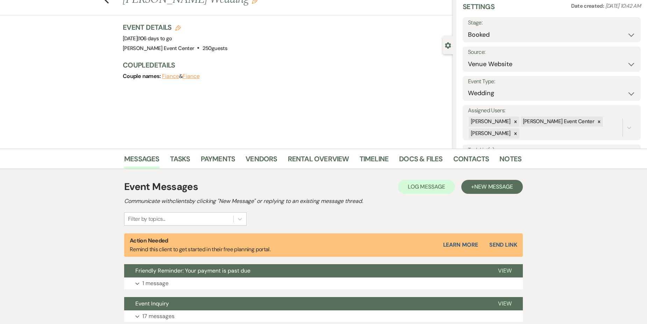
scroll to position [140, 0]
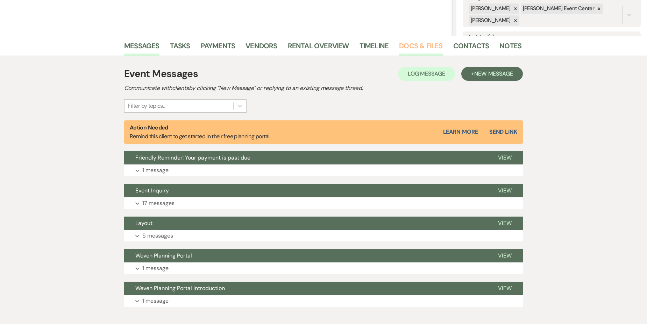
click at [423, 46] on link "Docs & Files" at bounding box center [420, 47] width 43 height 15
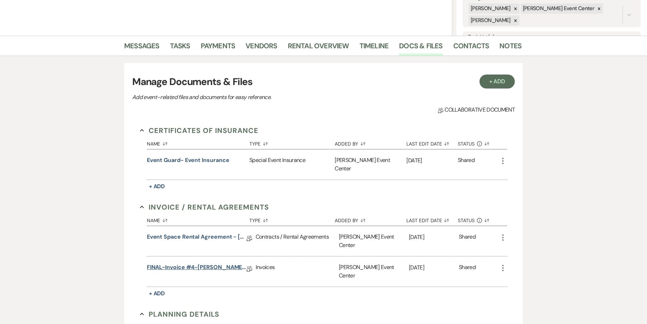
click at [207, 263] on link "FINAL-Invoice #4-[PERSON_NAME]-Platinum-11.27.25" at bounding box center [197, 268] width 100 height 11
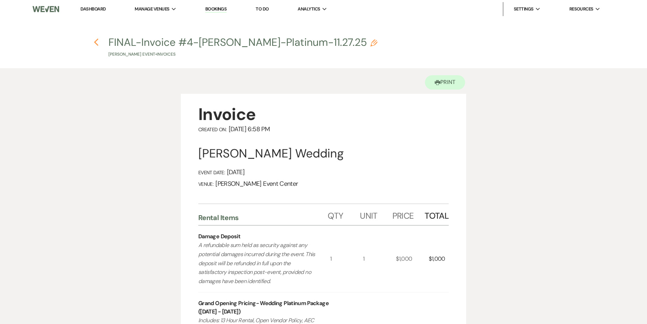
click at [96, 45] on icon "Previous" at bounding box center [96, 42] width 5 height 8
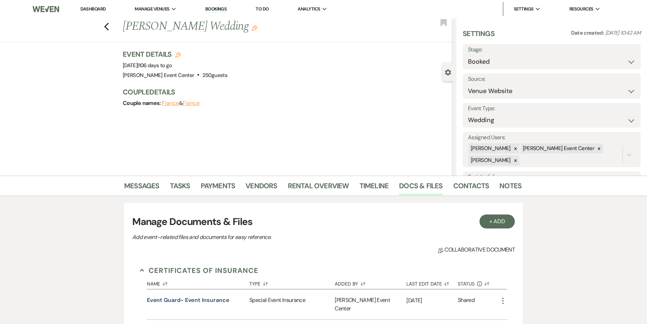
scroll to position [140, 0]
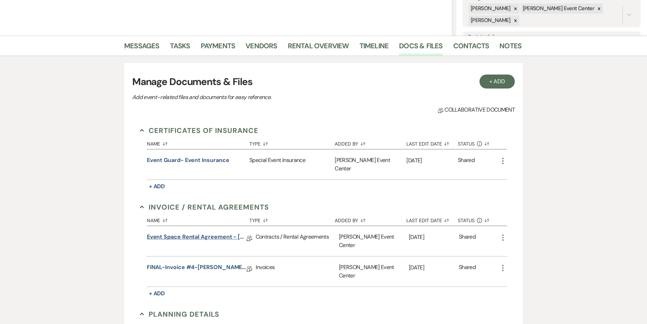
click at [202, 233] on link "Event Space Rental Agreement - [PERSON_NAME] - [DATE]" at bounding box center [197, 238] width 100 height 11
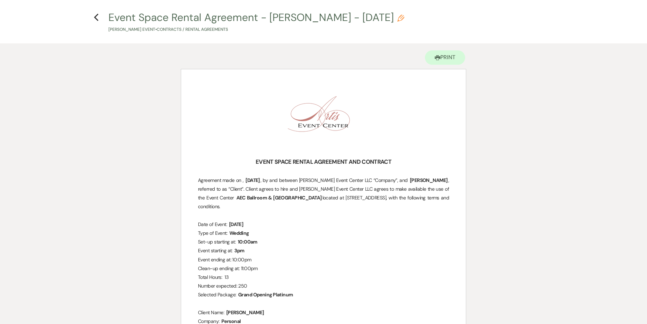
scroll to position [70, 0]
